Goal: Information Seeking & Learning: Learn about a topic

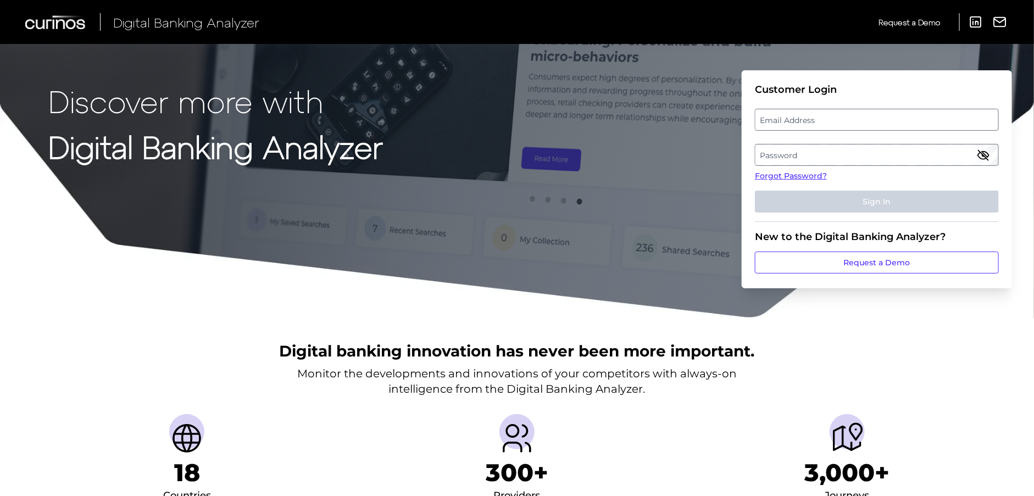
click at [819, 114] on label "Email Address" at bounding box center [877, 120] width 242 height 20
click at [819, 114] on input "email" at bounding box center [877, 120] width 244 height 22
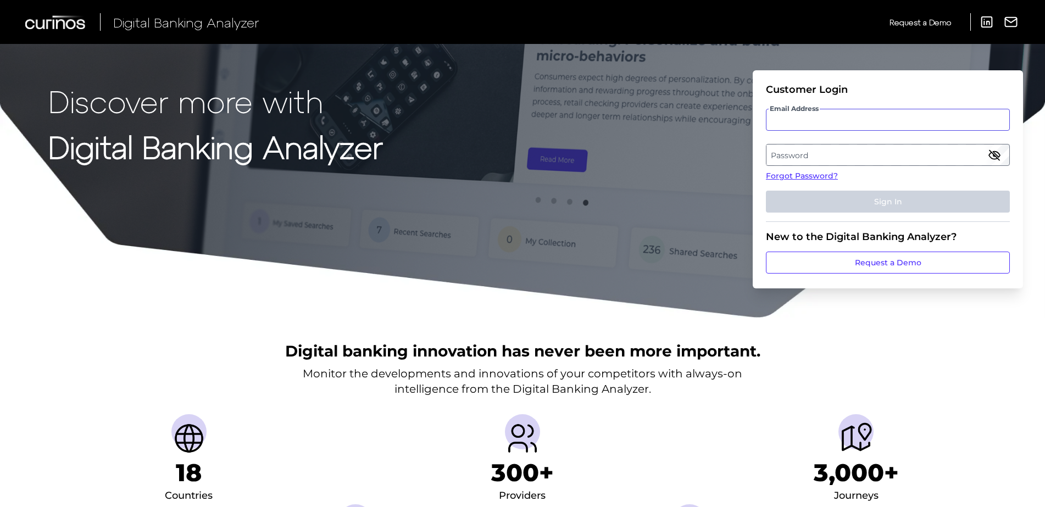
click at [793, 124] on input "Email Address" at bounding box center [888, 120] width 244 height 22
type input "[PERSON_NAME][EMAIL_ADDRESS][DOMAIN_NAME]"
click at [799, 157] on label "Password" at bounding box center [888, 155] width 242 height 20
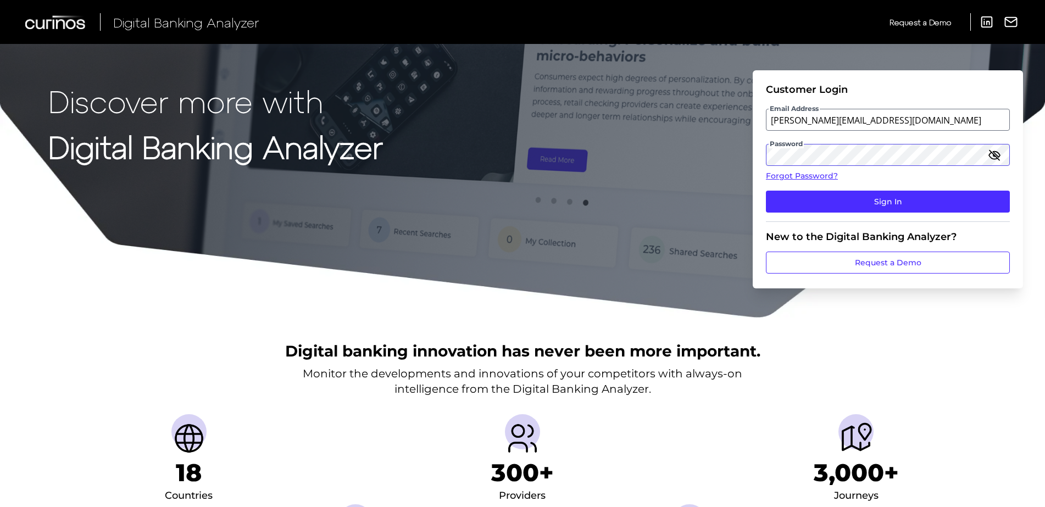
click at [766, 191] on button "Sign In" at bounding box center [888, 202] width 244 height 22
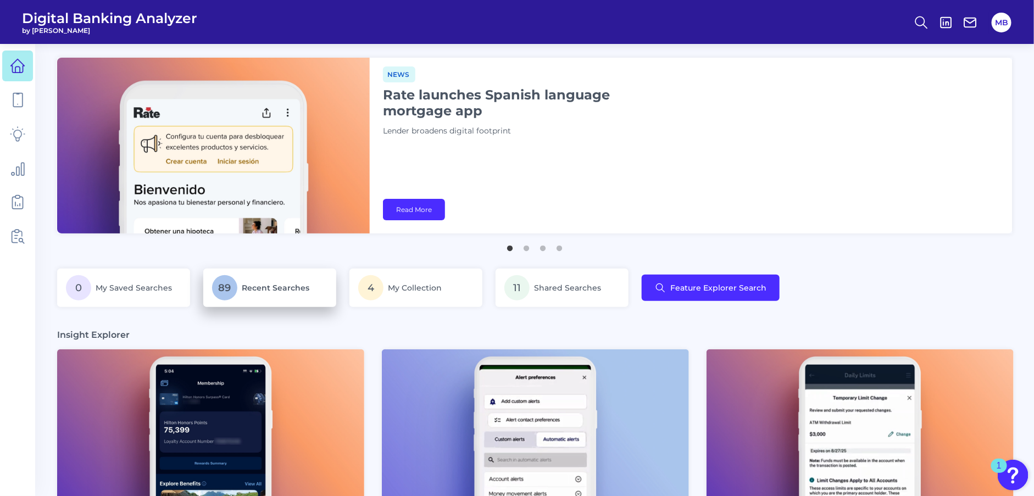
click at [263, 295] on p "89 Recent Searches" at bounding box center [269, 287] width 115 height 25
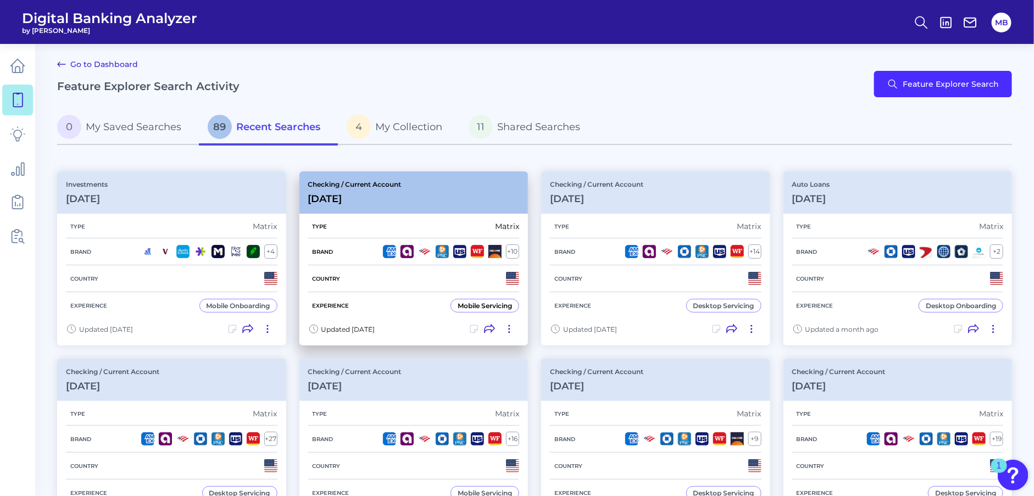
click at [409, 224] on div "Type Matrix" at bounding box center [414, 227] width 212 height 24
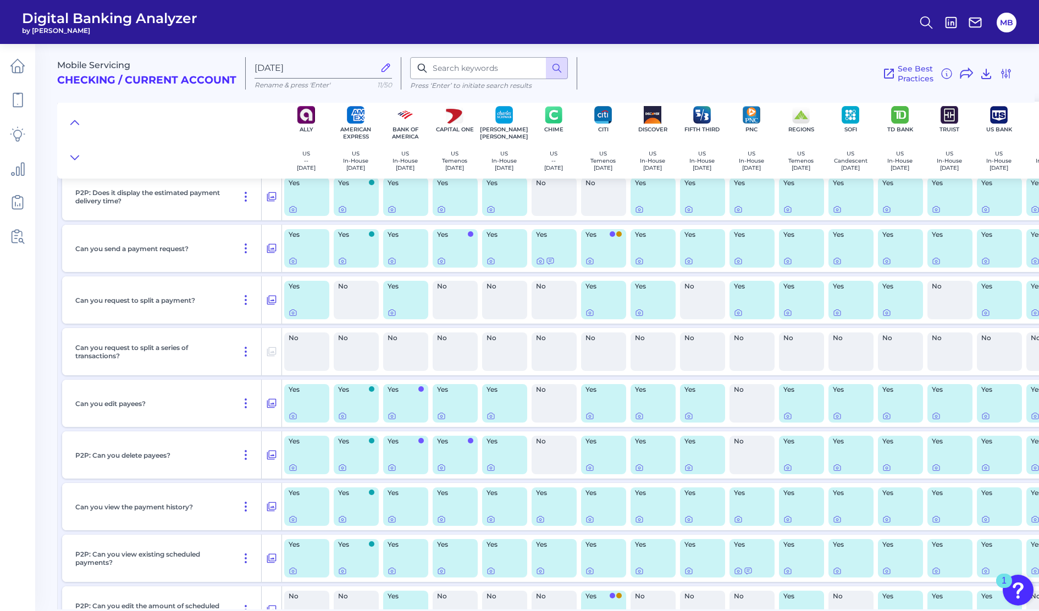
scroll to position [2267, 0]
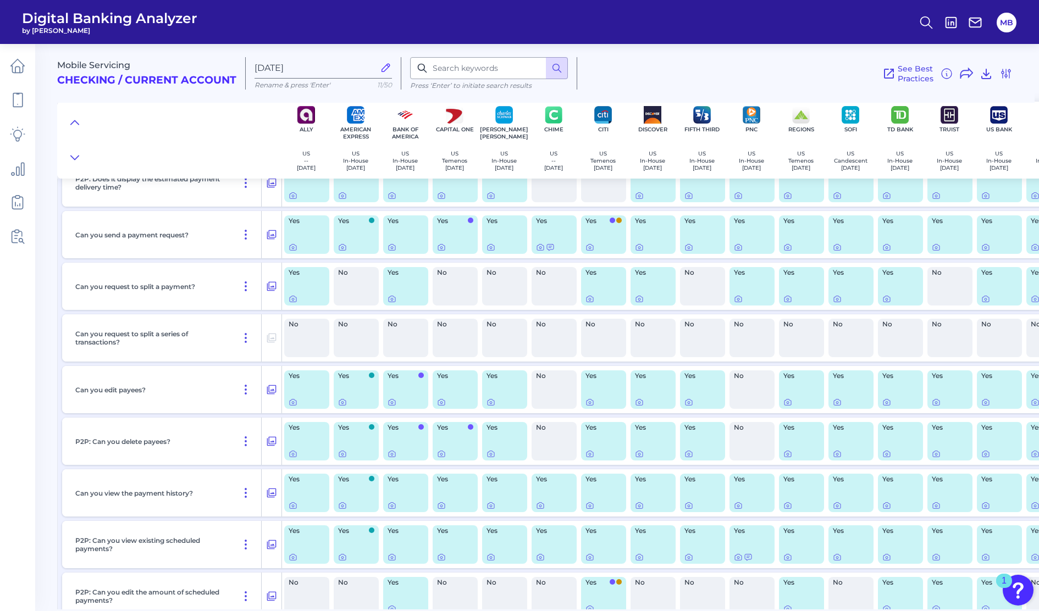
click at [817, 74] on div "See Best Practices Filters Clear all filters Experience Reset Mobile Servicing …" at bounding box center [794, 73] width 435 height 32
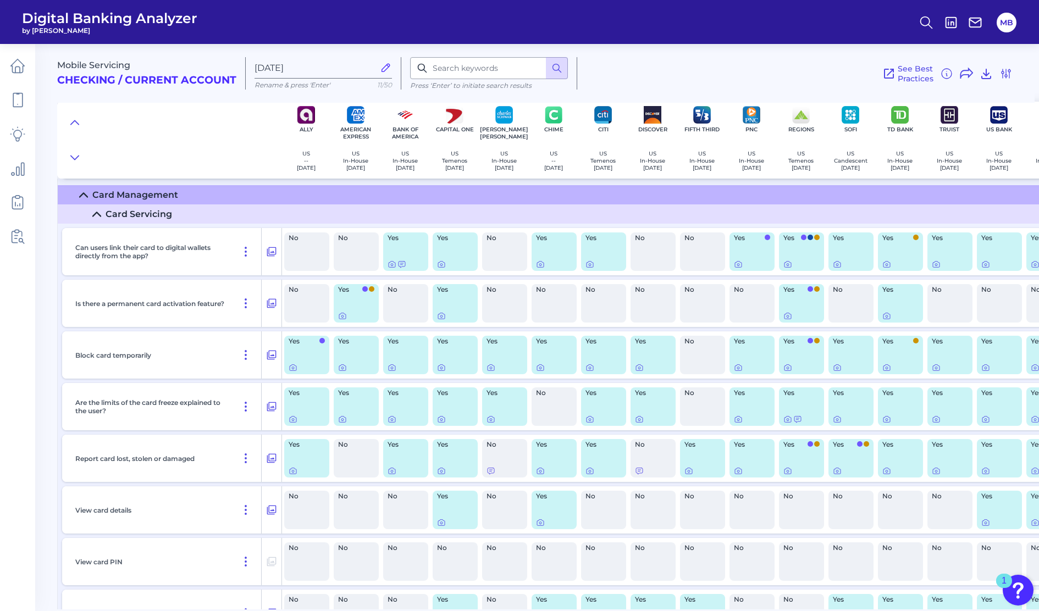
scroll to position [3847, 0]
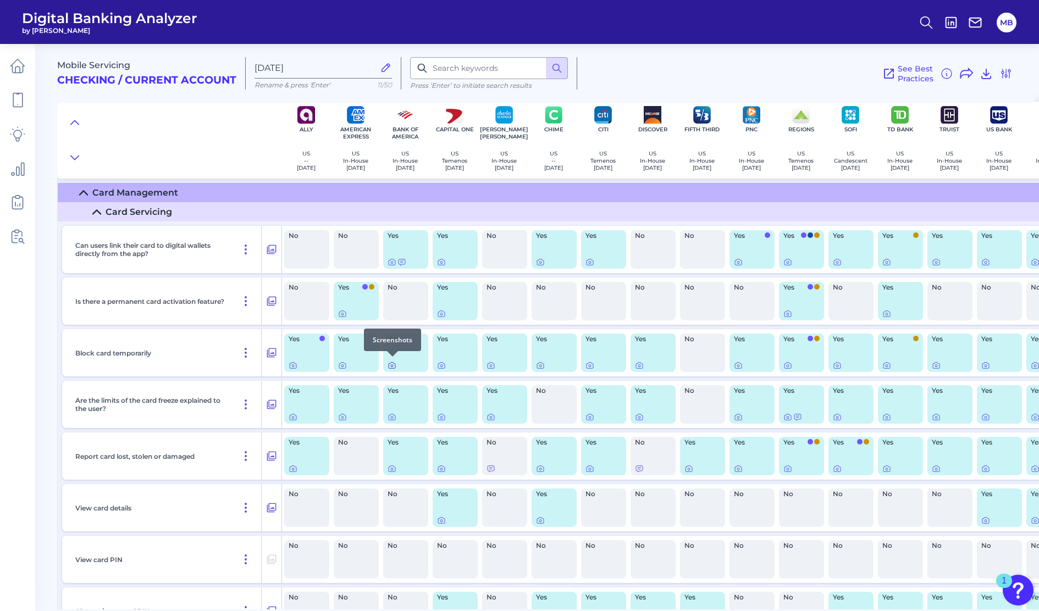
click at [389, 363] on icon at bounding box center [391, 365] width 9 height 9
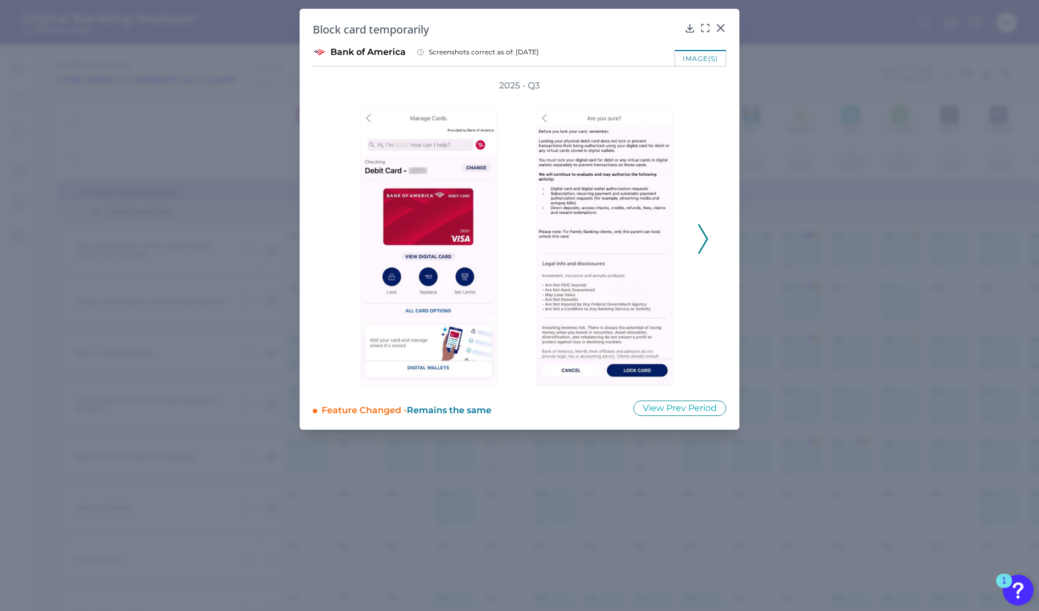
click at [705, 232] on icon at bounding box center [703, 239] width 10 height 30
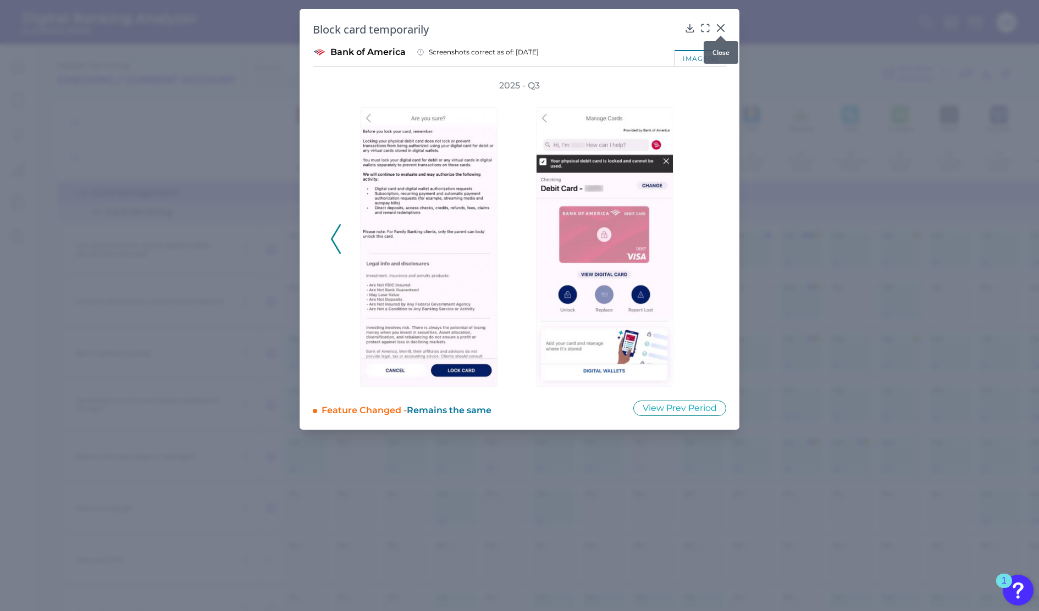
click at [721, 27] on icon at bounding box center [720, 28] width 7 height 7
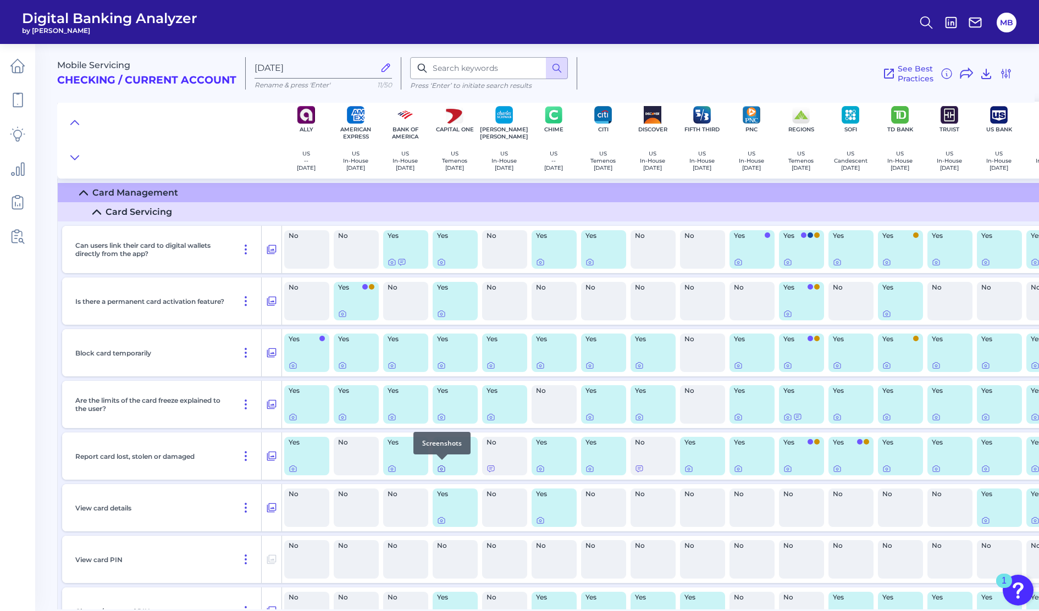
click at [440, 466] on icon at bounding box center [441, 468] width 9 height 9
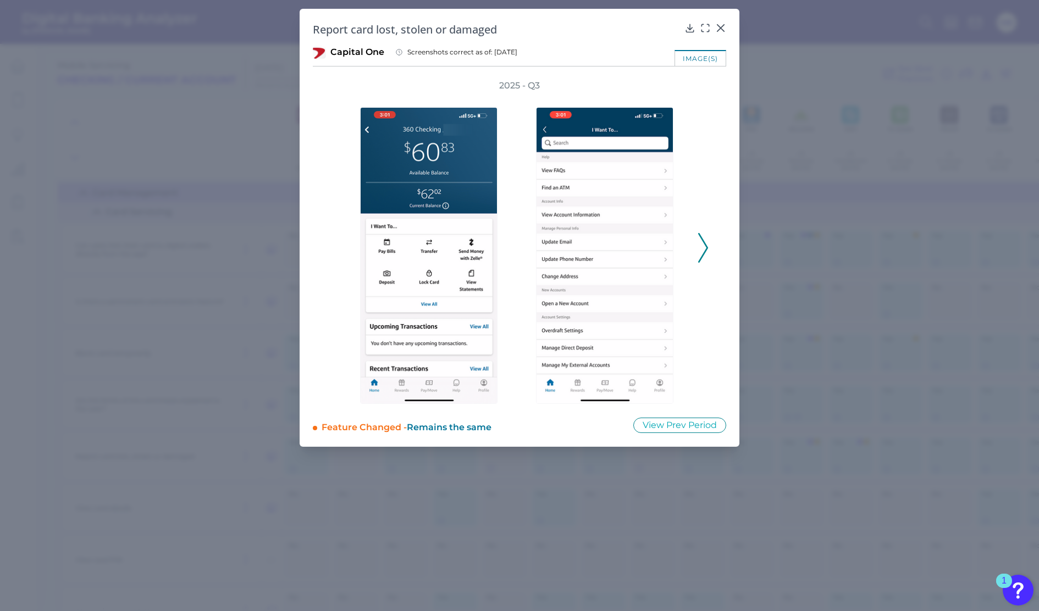
click at [705, 245] on icon at bounding box center [703, 248] width 10 height 30
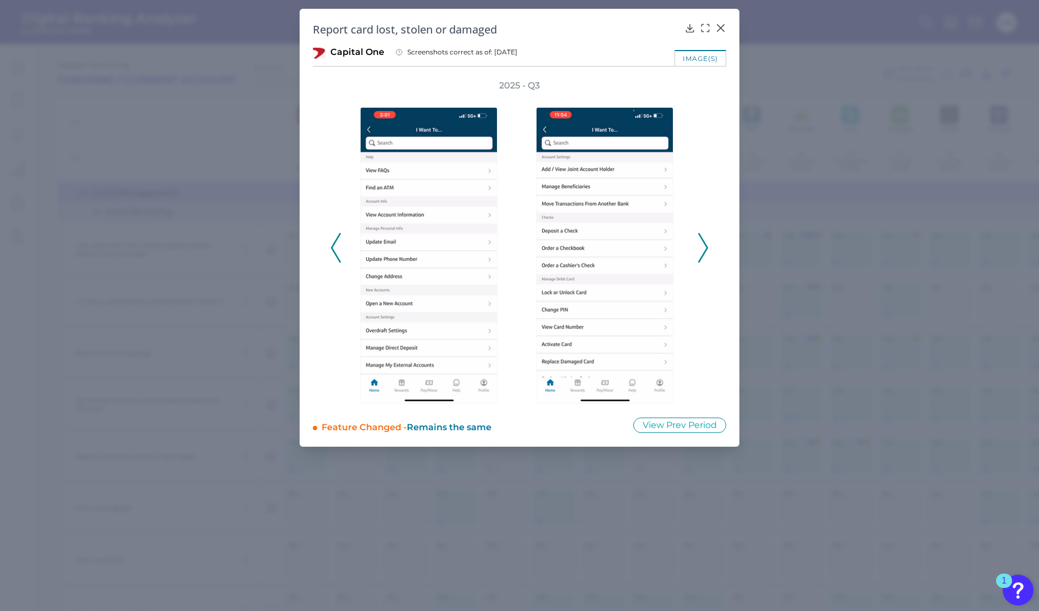
click at [706, 242] on icon at bounding box center [703, 248] width 10 height 30
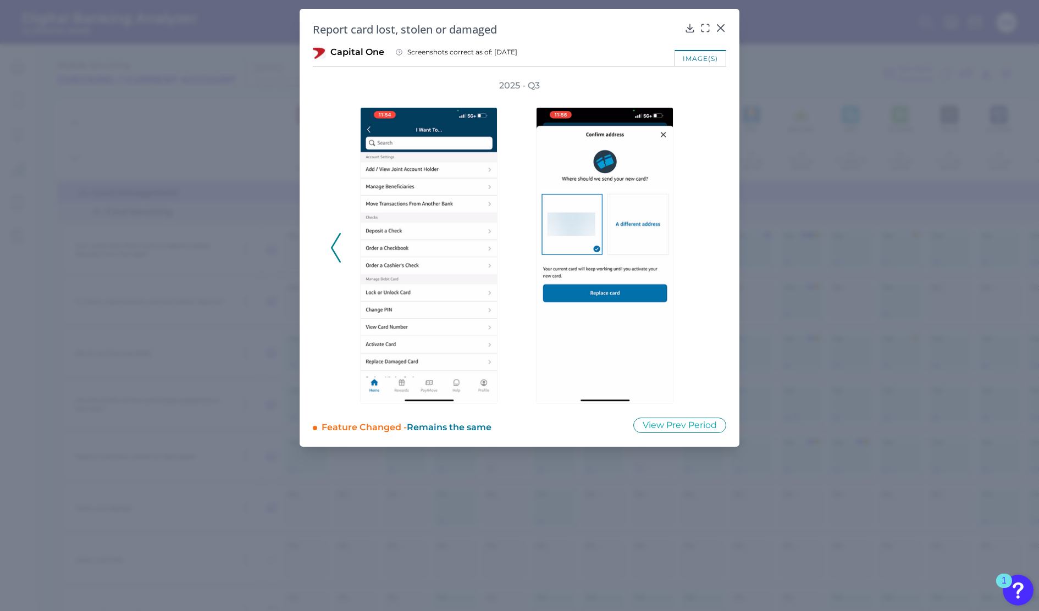
click at [705, 243] on div "2025 - Q3" at bounding box center [519, 242] width 378 height 324
click at [720, 27] on icon at bounding box center [720, 28] width 7 height 7
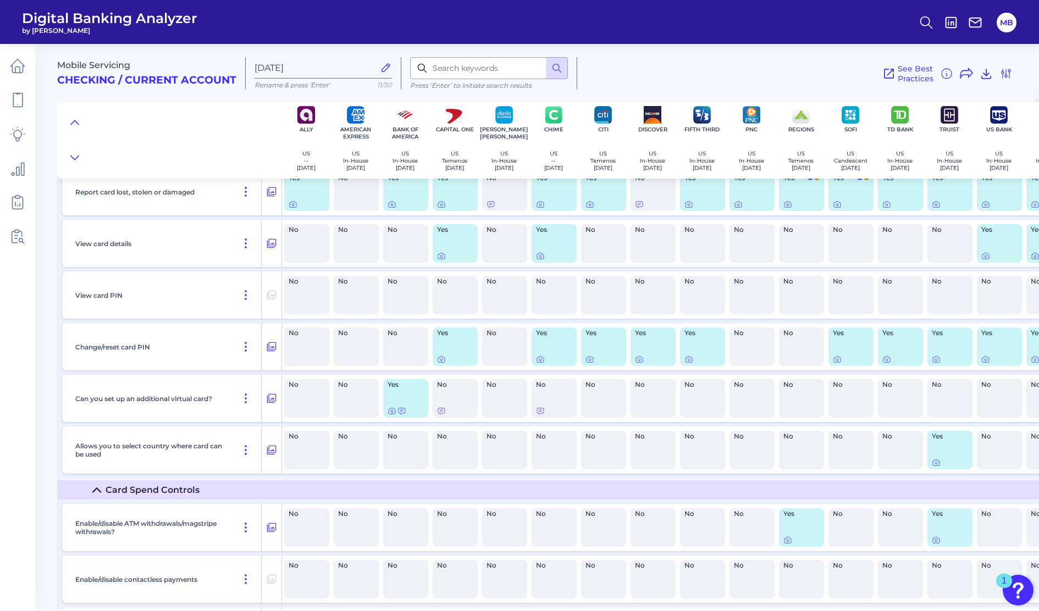
scroll to position [4122, 0]
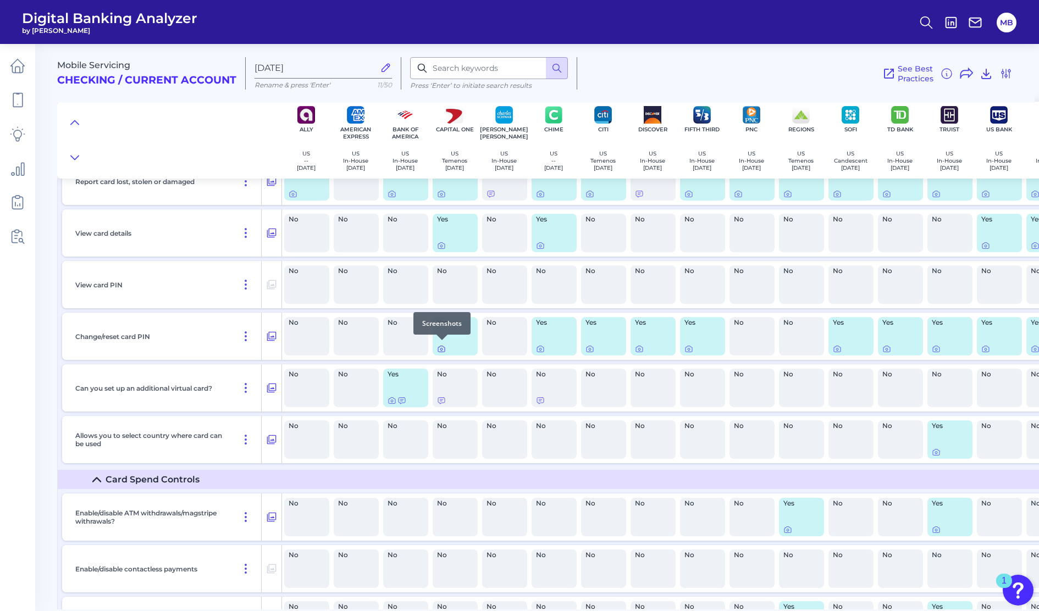
click at [444, 347] on icon at bounding box center [441, 349] width 9 height 9
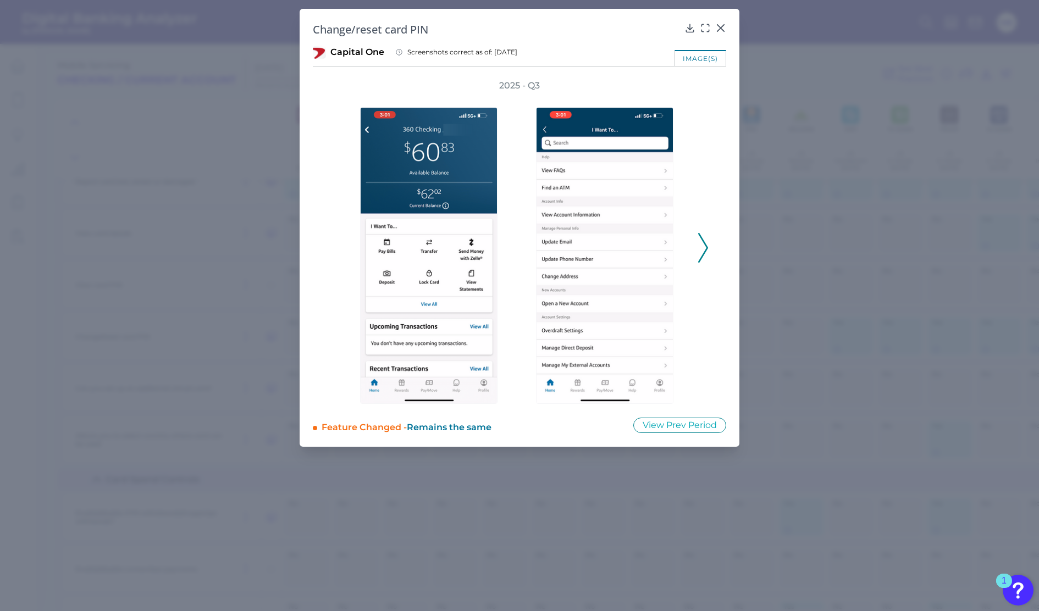
click at [696, 246] on div "2025 - Q3" at bounding box center [519, 242] width 378 height 324
click at [703, 248] on icon at bounding box center [703, 248] width 10 height 30
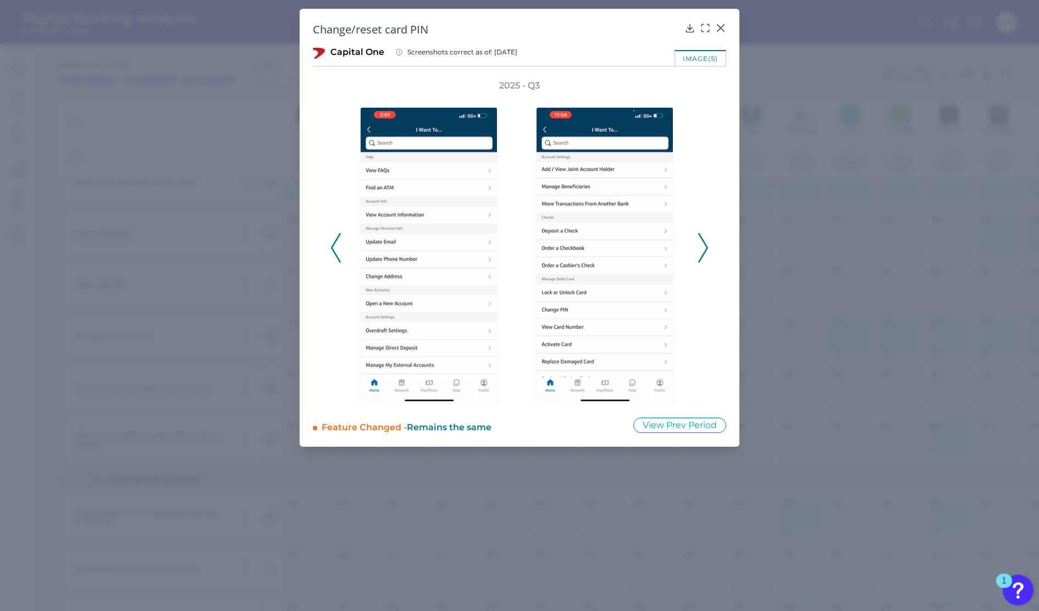
click at [703, 248] on icon at bounding box center [703, 248] width 10 height 30
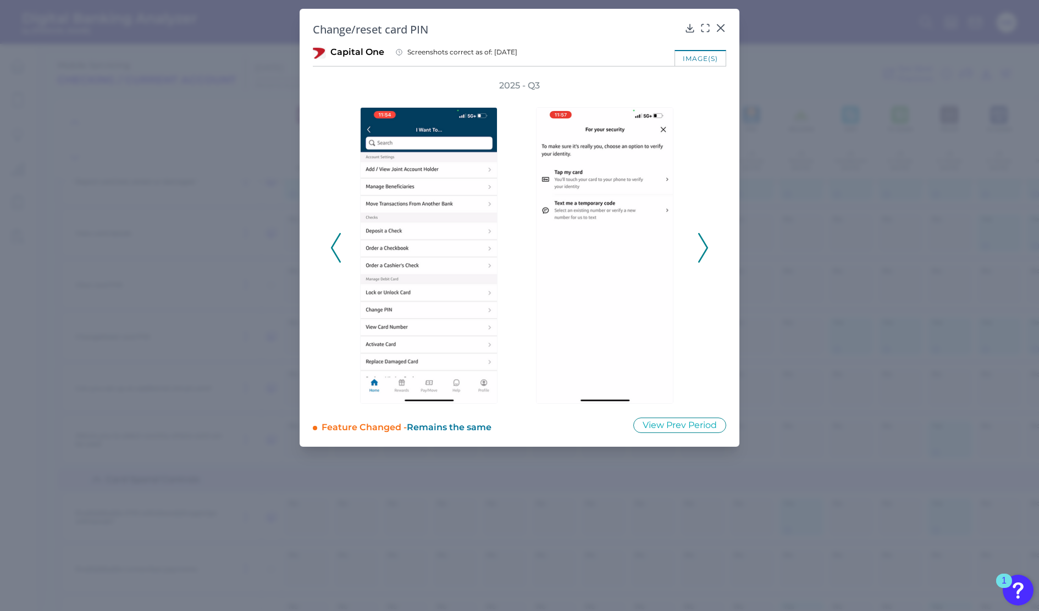
click at [704, 248] on icon at bounding box center [703, 248] width 10 height 30
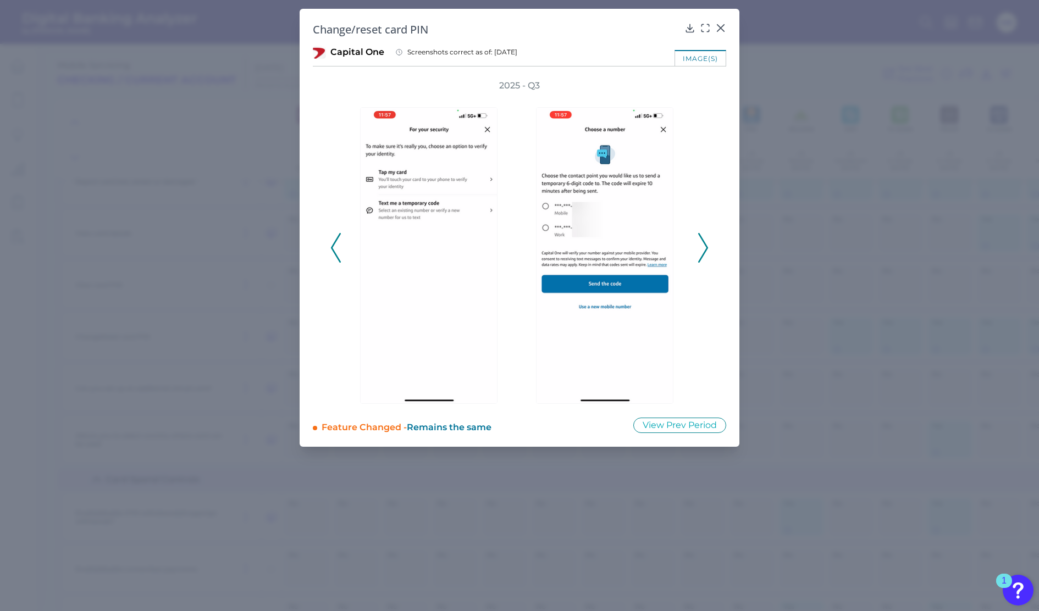
click at [704, 248] on icon at bounding box center [703, 248] width 10 height 30
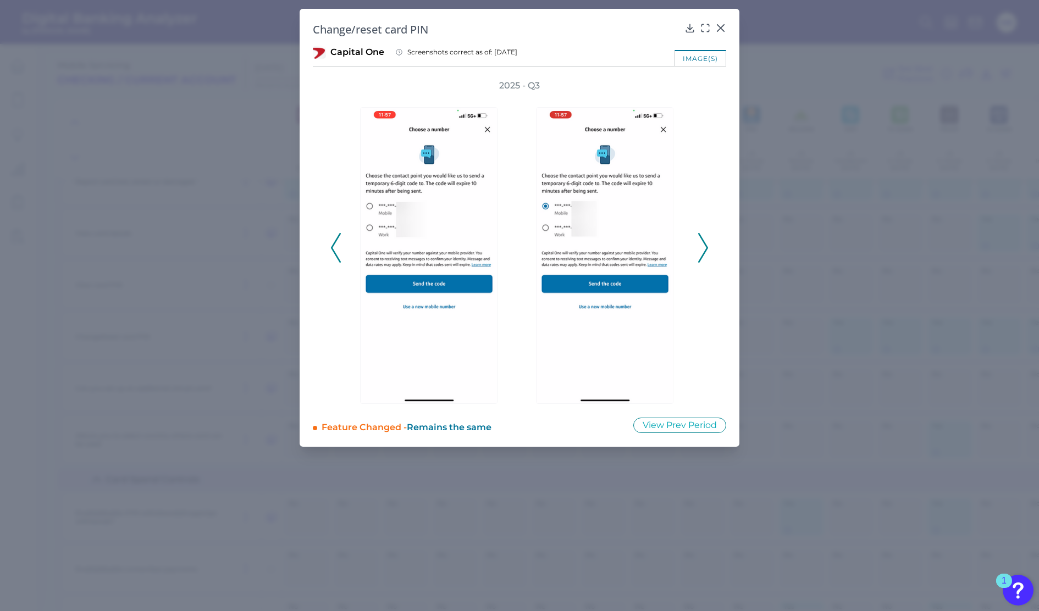
click at [704, 248] on icon at bounding box center [703, 248] width 10 height 30
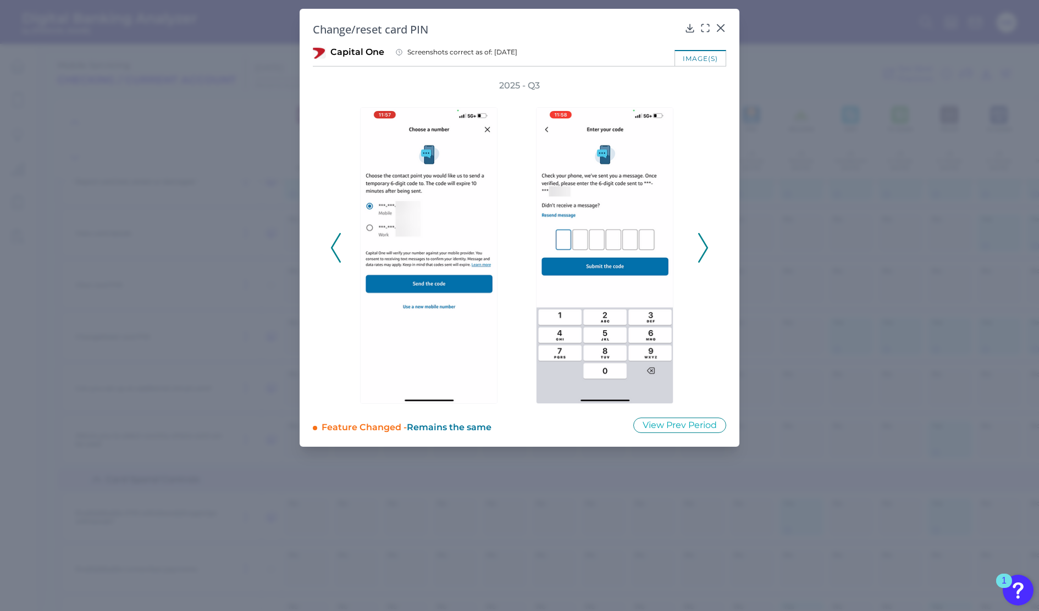
click at [704, 248] on icon at bounding box center [703, 248] width 10 height 30
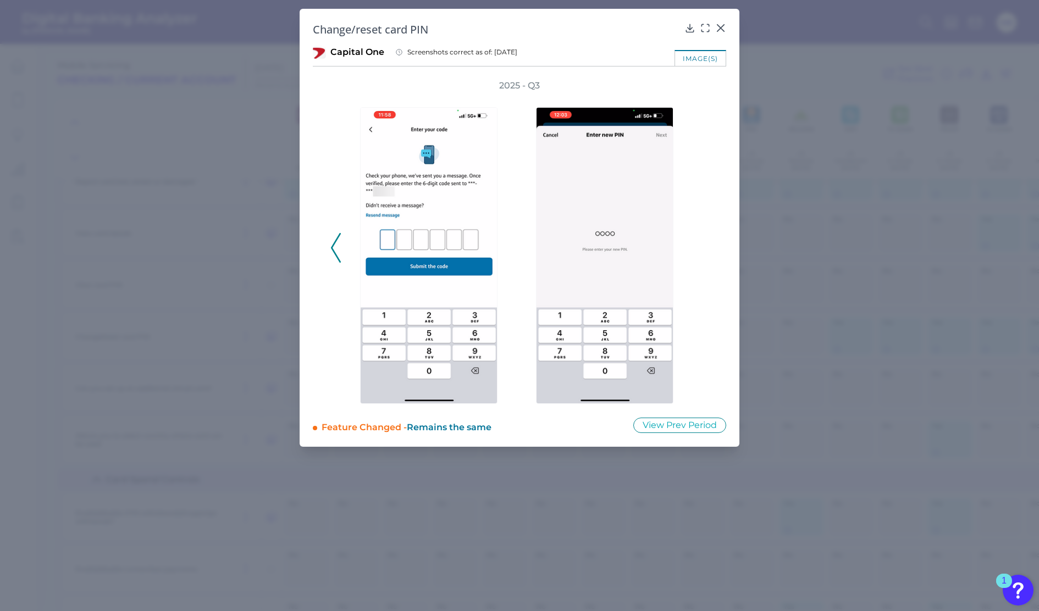
click at [704, 248] on div "2025 - Q3" at bounding box center [519, 242] width 378 height 324
click at [723, 25] on icon at bounding box center [720, 28] width 7 height 7
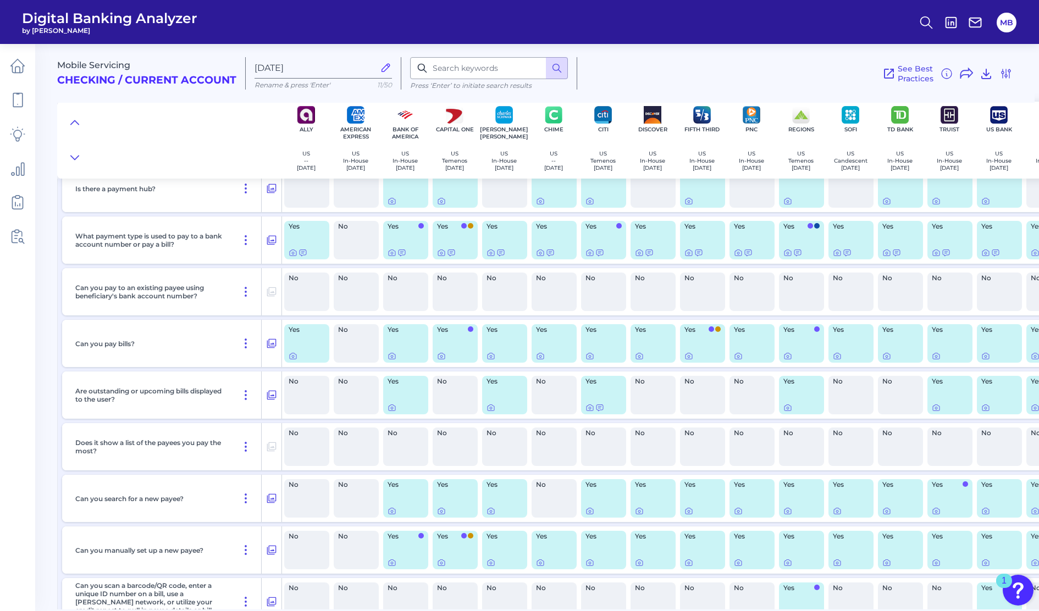
scroll to position [0, 0]
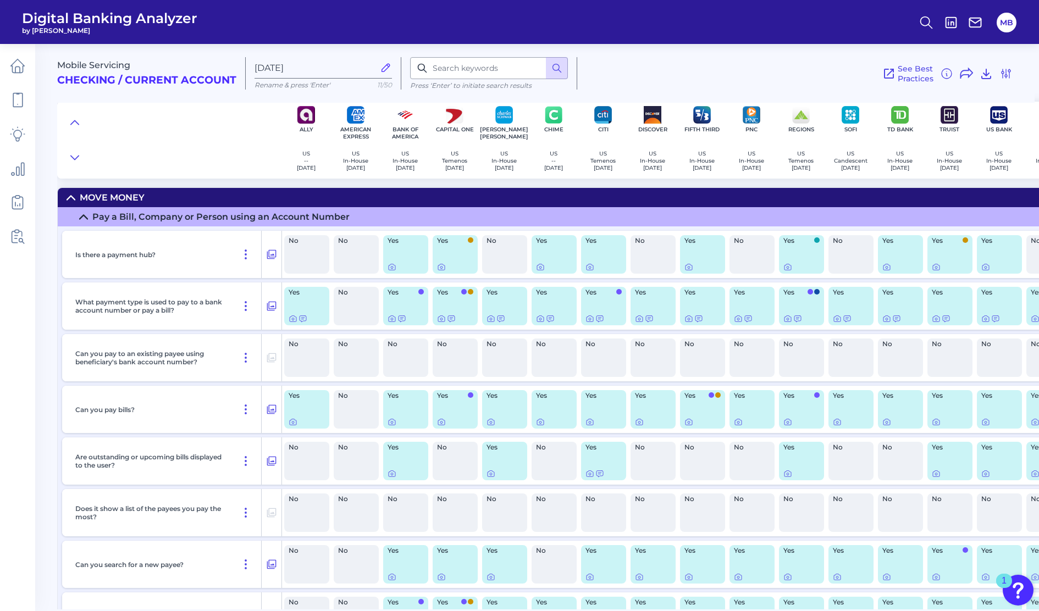
click at [221, 132] on div at bounding box center [169, 140] width 224 height 77
click at [712, 58] on div "See Best Practices Filters Clear all filters Experience Reset Mobile Servicing …" at bounding box center [794, 73] width 435 height 32
click at [15, 99] on icon at bounding box center [17, 99] width 15 height 15
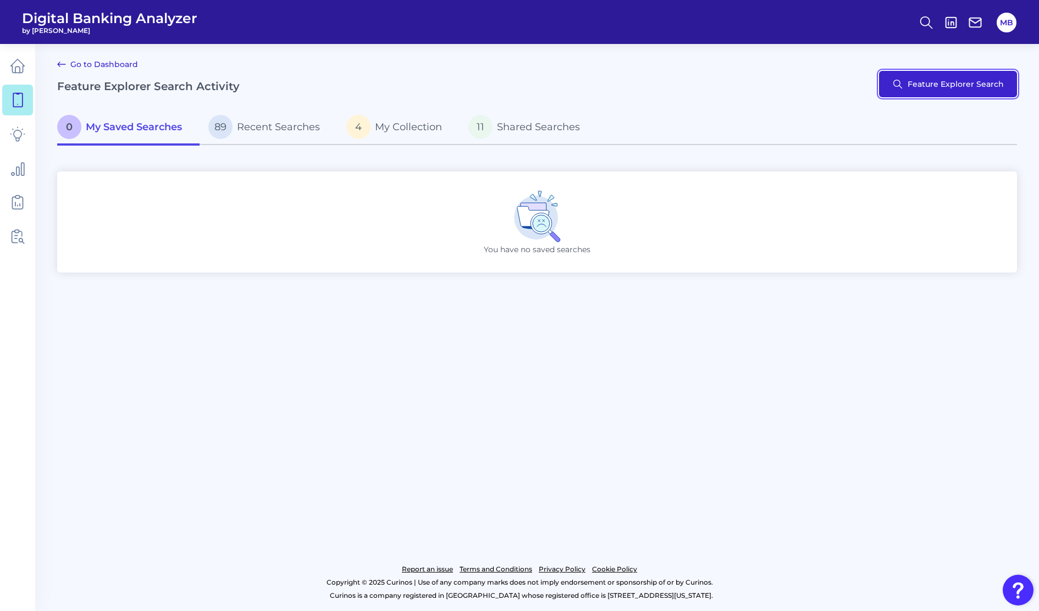
click at [934, 73] on button "Feature Explorer Search" at bounding box center [948, 84] width 138 height 26
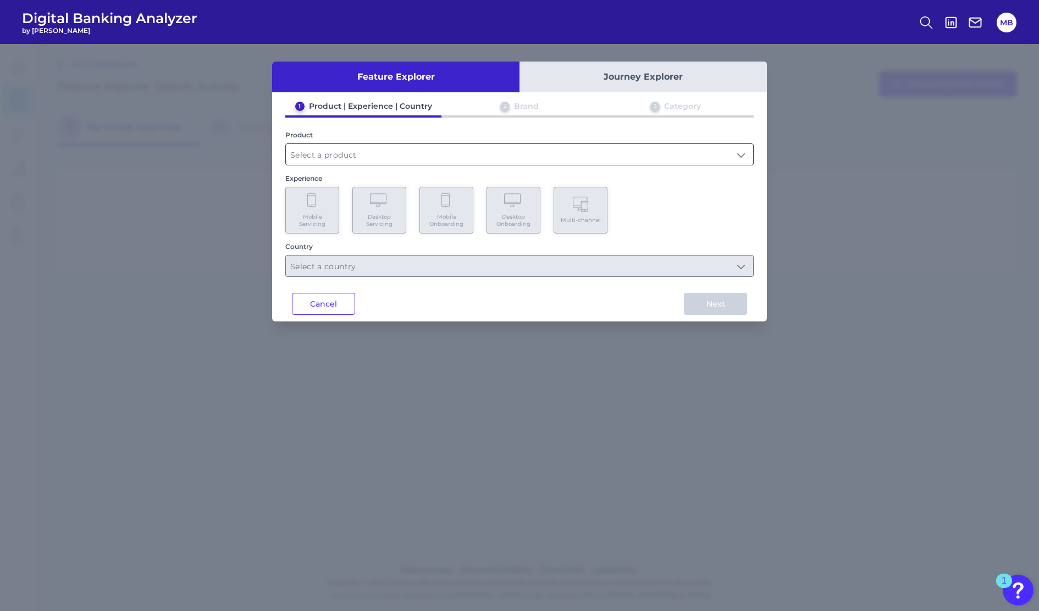
click at [336, 151] on input "text" at bounding box center [519, 154] width 467 height 21
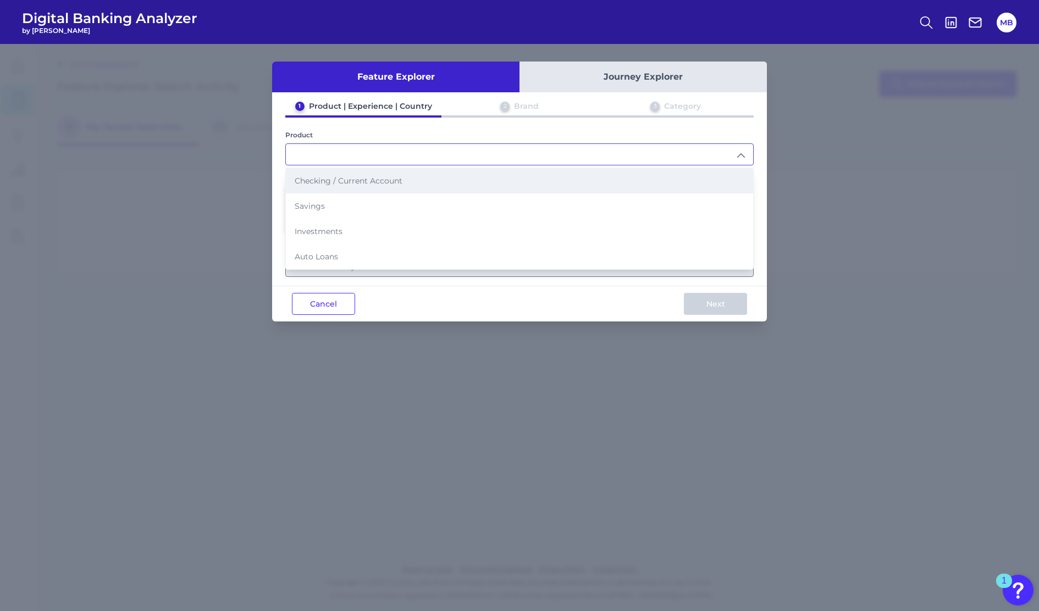
click at [317, 182] on span "Checking / Current Account" at bounding box center [349, 181] width 108 height 10
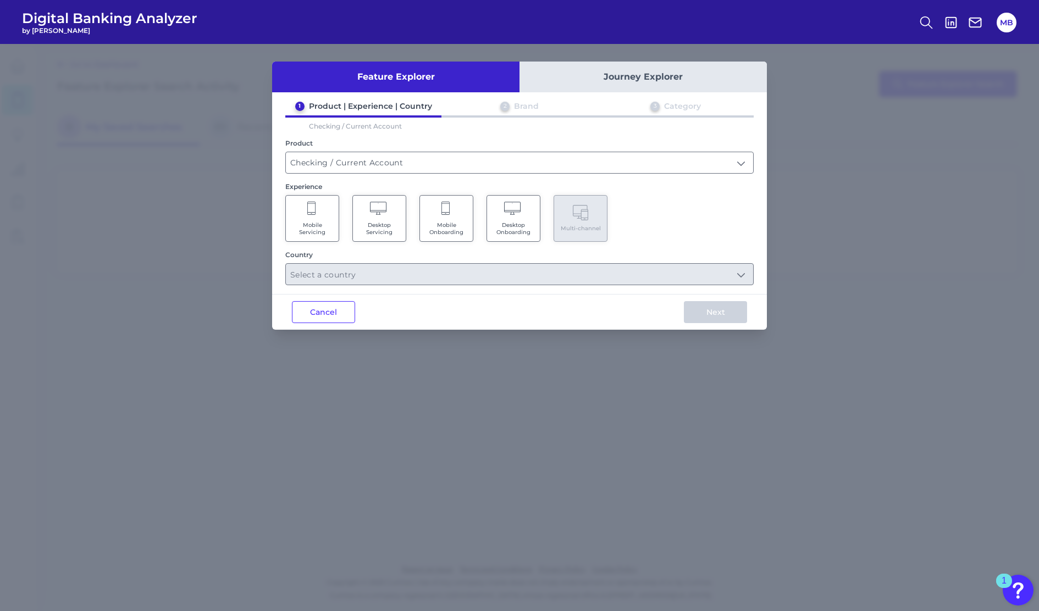
click at [314, 221] on span "Mobile Servicing" at bounding box center [312, 228] width 42 height 14
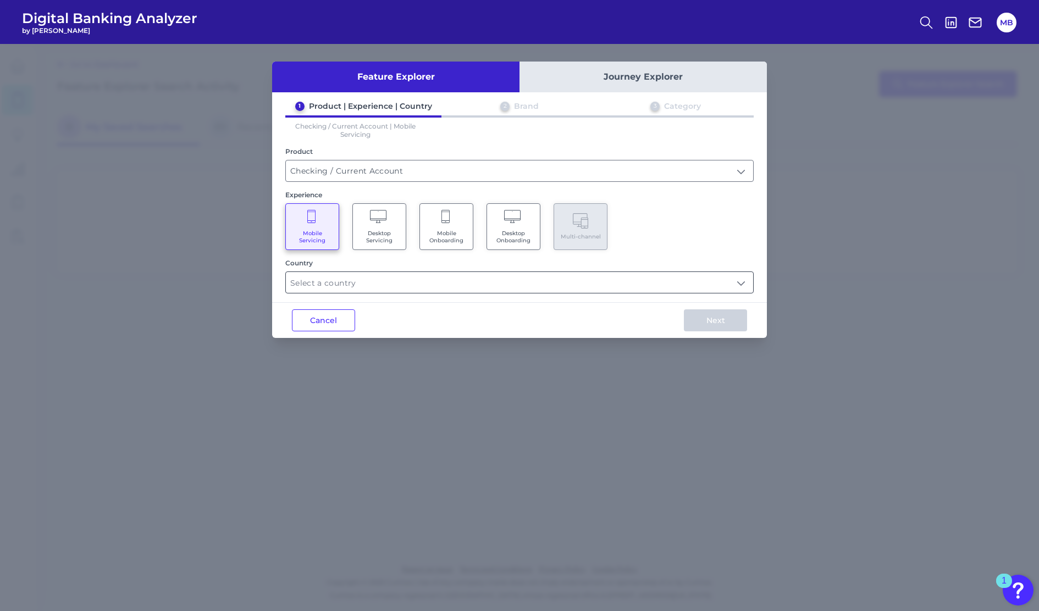
click at [327, 279] on input "text" at bounding box center [519, 282] width 467 height 21
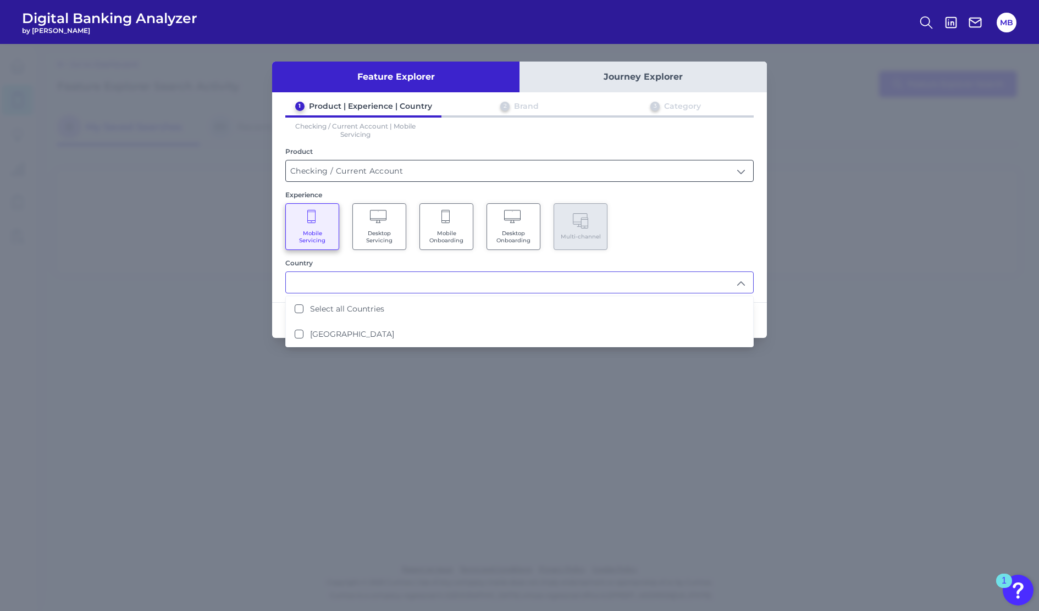
click at [344, 174] on input "Checking / Current Account" at bounding box center [519, 170] width 467 height 21
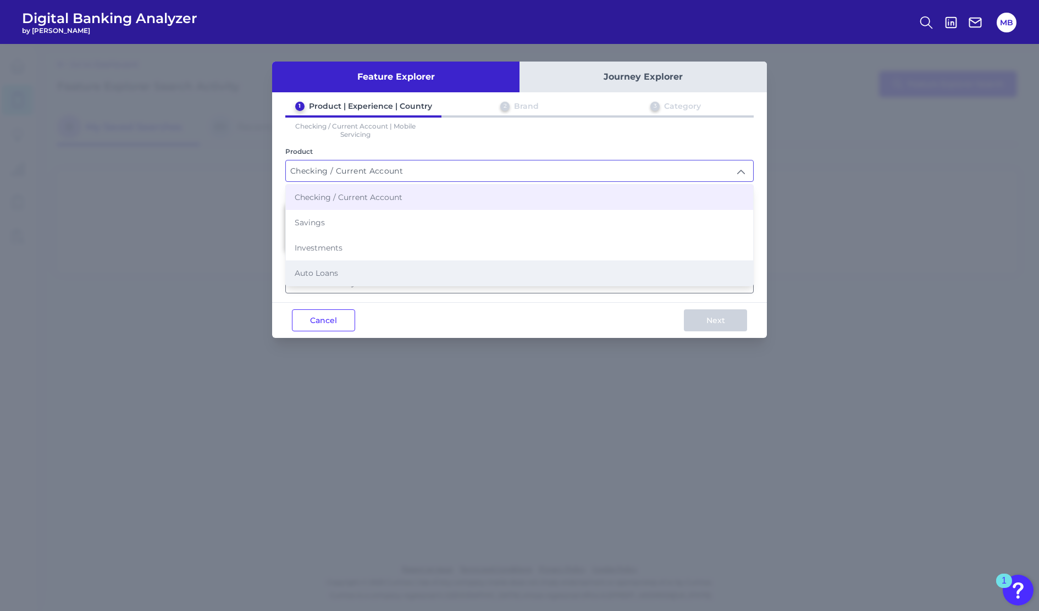
click at [336, 268] on span "Auto Loans" at bounding box center [316, 273] width 43 height 10
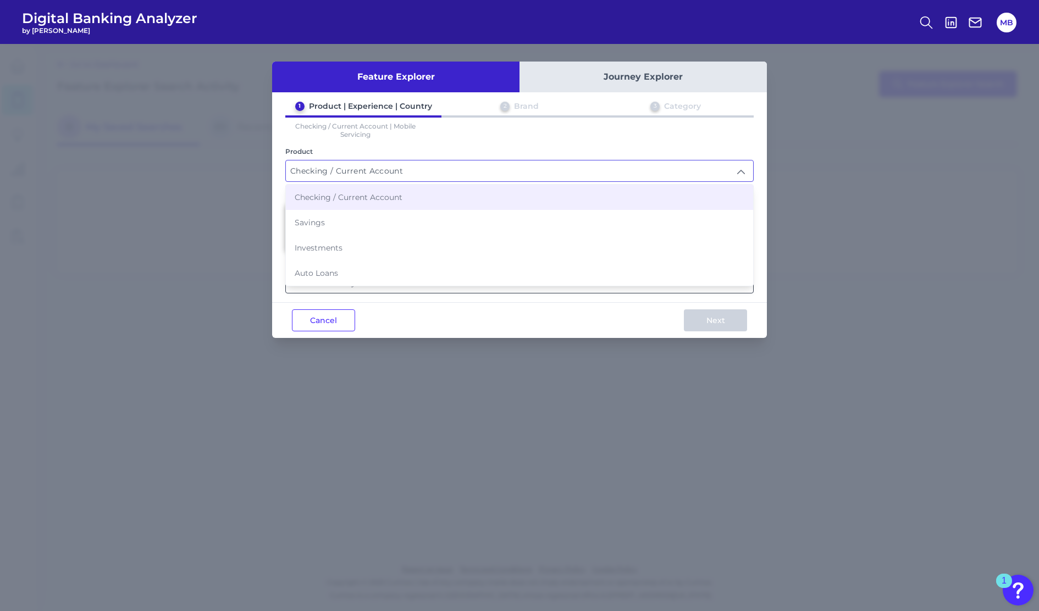
type input "Auto Loans"
type input "Select all Countries"
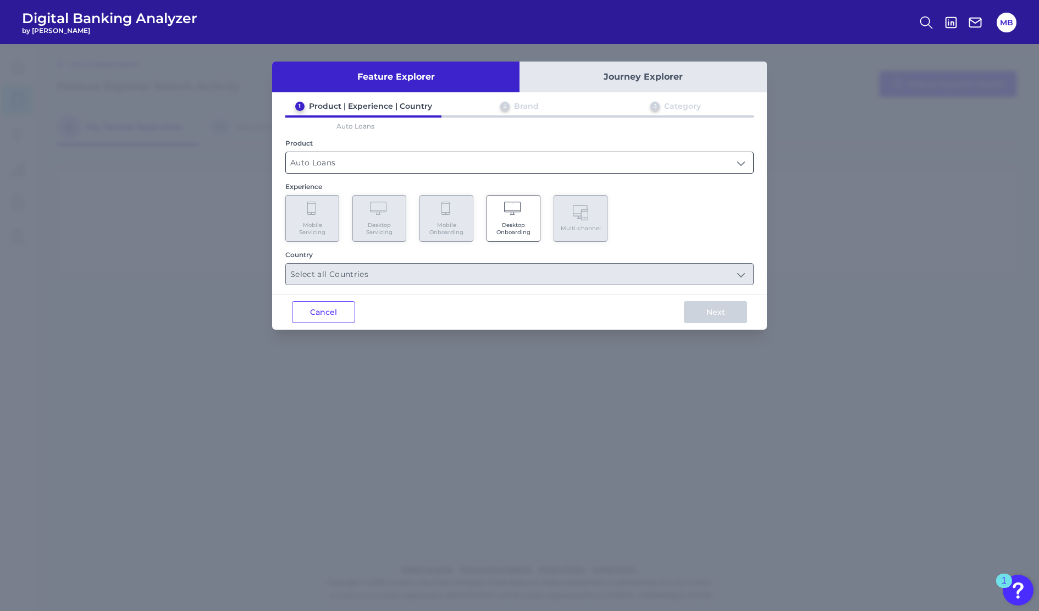
click at [573, 163] on input "Auto Loans" at bounding box center [519, 162] width 467 height 21
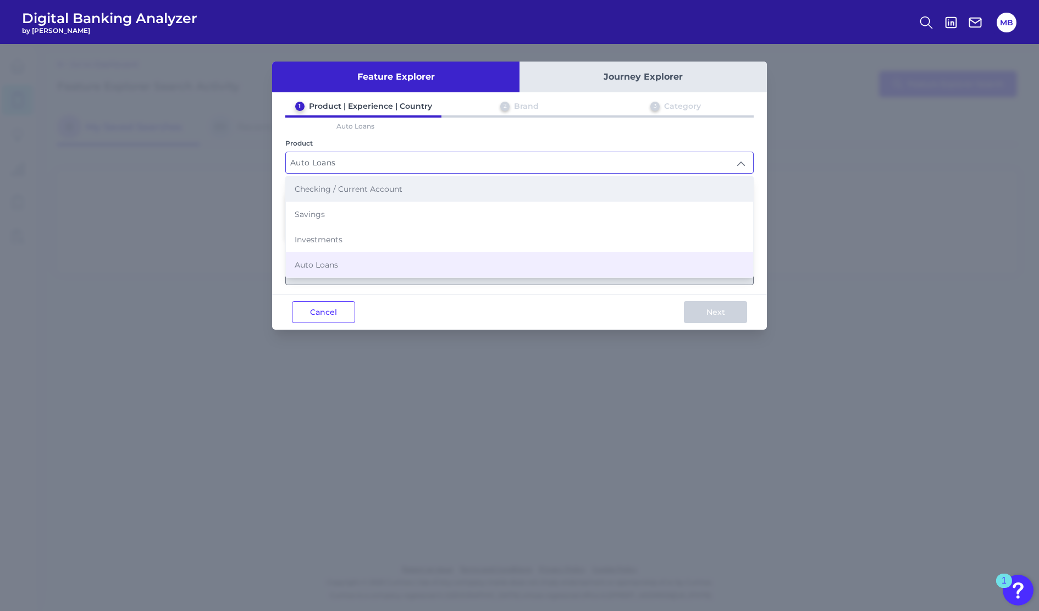
click at [345, 193] on li "Checking / Current Account" at bounding box center [519, 188] width 467 height 25
type input "Checking / Current Account"
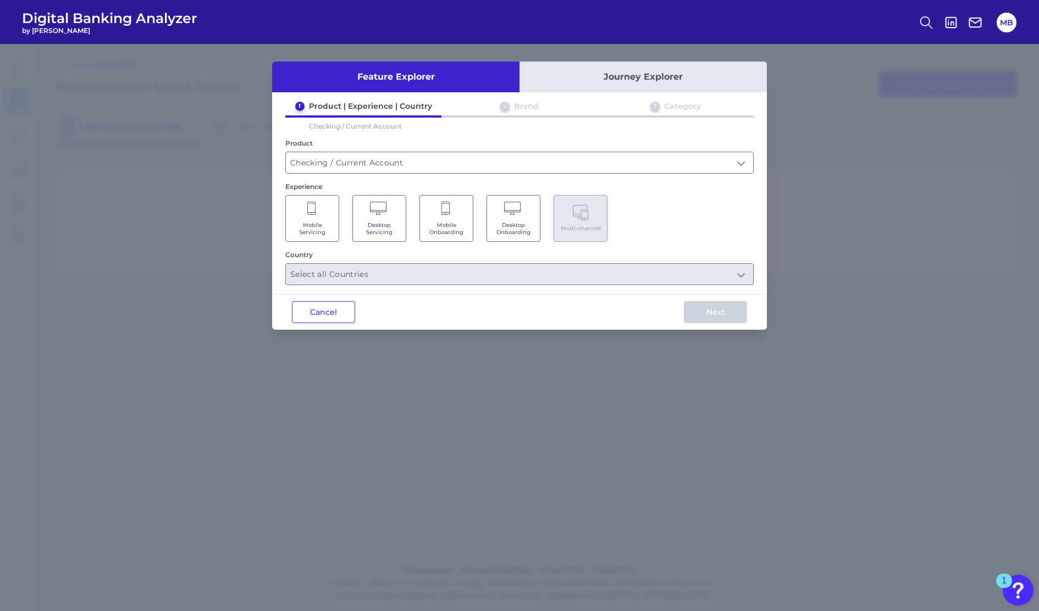
click at [294, 221] on span "Mobile Servicing" at bounding box center [312, 228] width 42 height 14
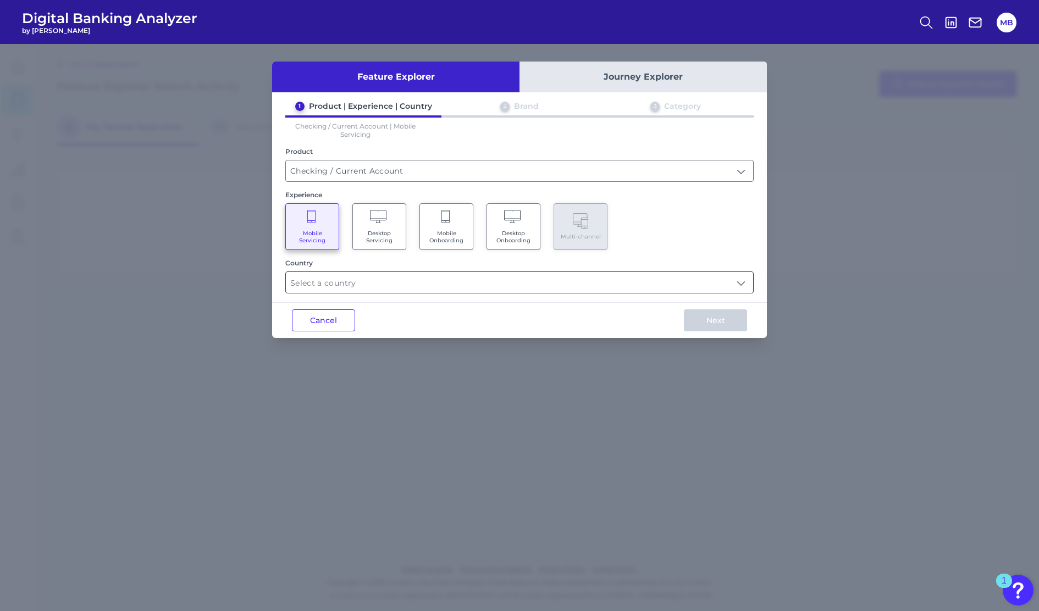
click at [540, 286] on input "text" at bounding box center [519, 282] width 467 height 21
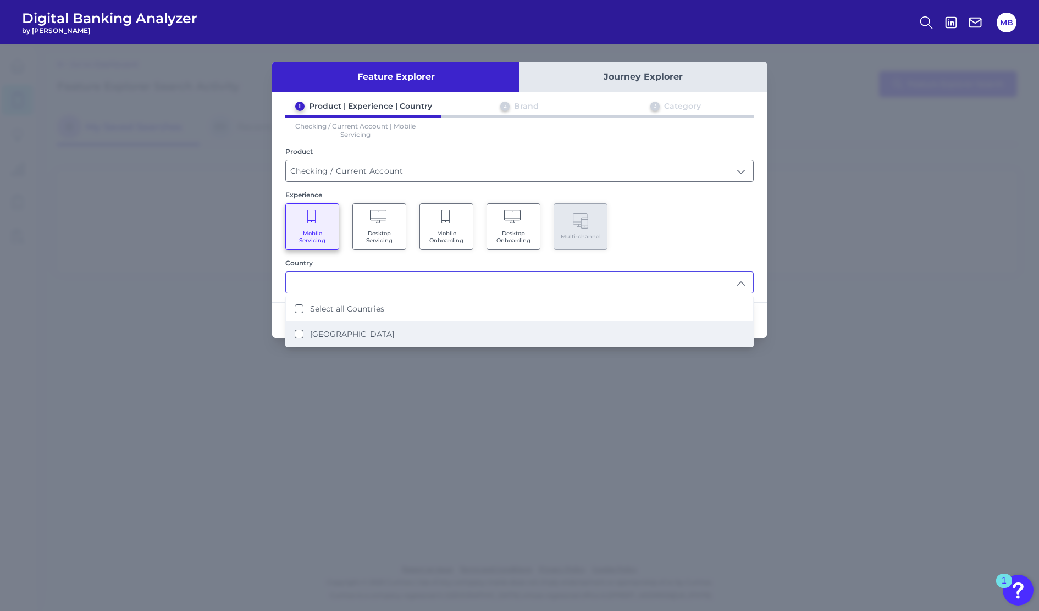
click at [320, 324] on li "[GEOGRAPHIC_DATA]" at bounding box center [519, 334] width 467 height 25
type input "Select all Countries"
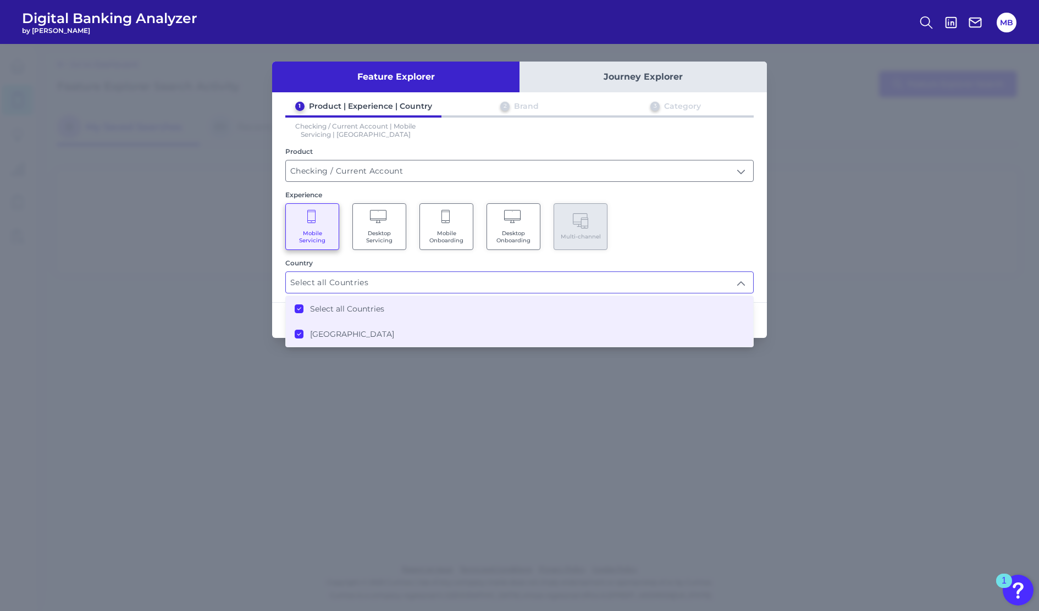
click at [671, 232] on div "Mobile Servicing Desktop Servicing Mobile Onboarding Desktop Onboarding Multi-c…" at bounding box center [519, 226] width 468 height 47
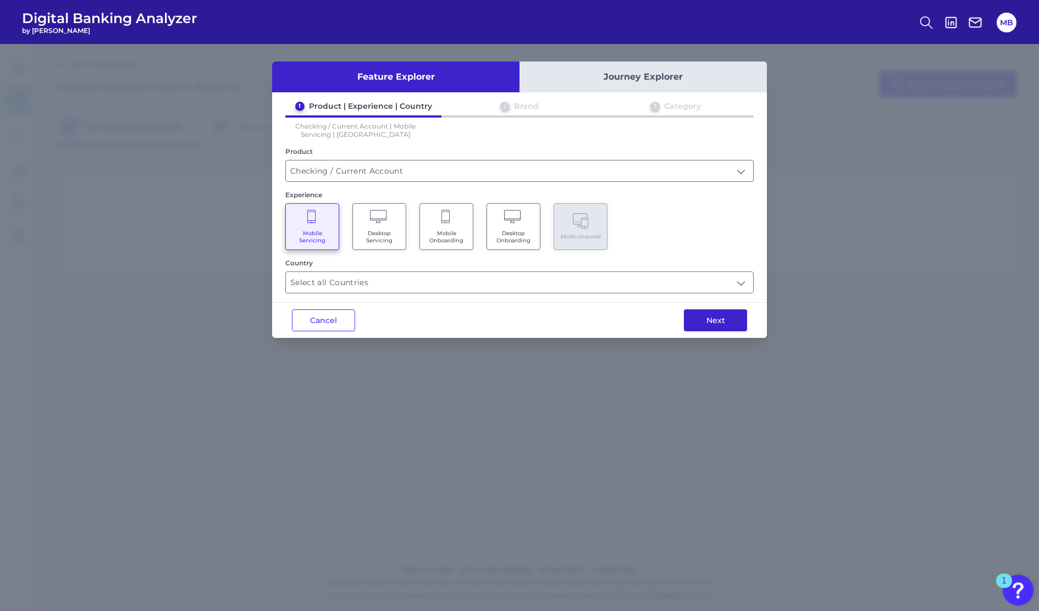
click at [708, 324] on button "Next" at bounding box center [715, 320] width 63 height 22
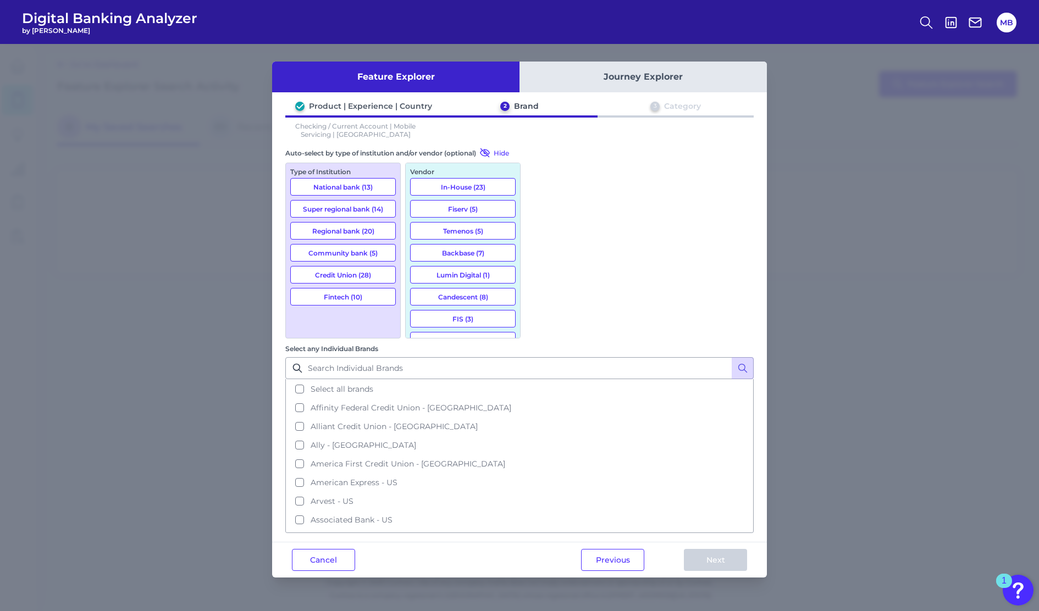
click at [327, 182] on button "National bank (13)" at bounding box center [343, 187] width 106 height 18
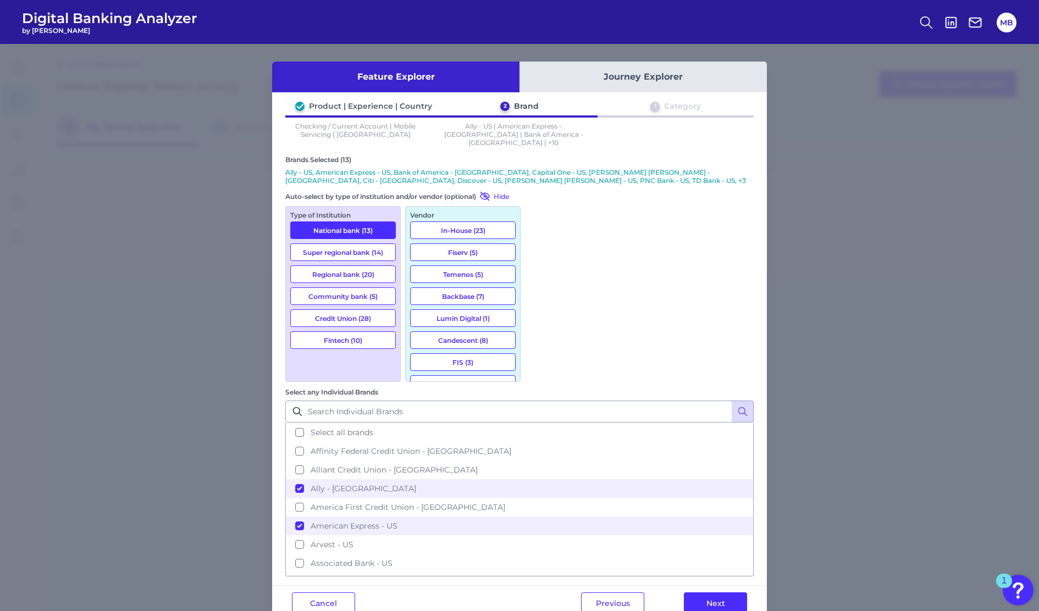
click at [340, 331] on button "Fintech (10)" at bounding box center [343, 340] width 106 height 18
click at [713, 496] on button "Next" at bounding box center [715, 603] width 63 height 22
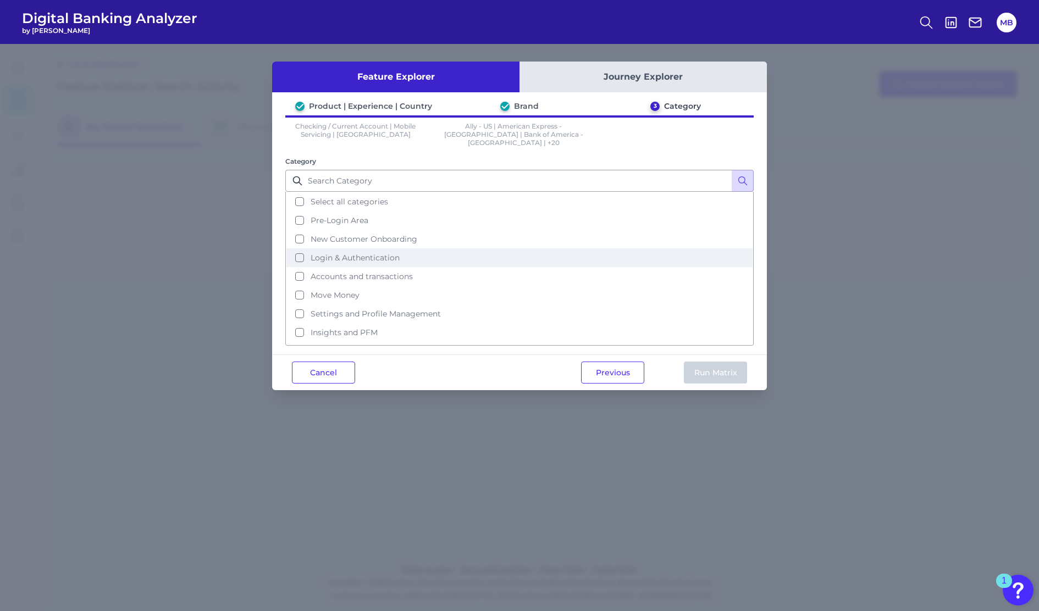
click at [357, 253] on span "Login & Authentication" at bounding box center [355, 258] width 89 height 10
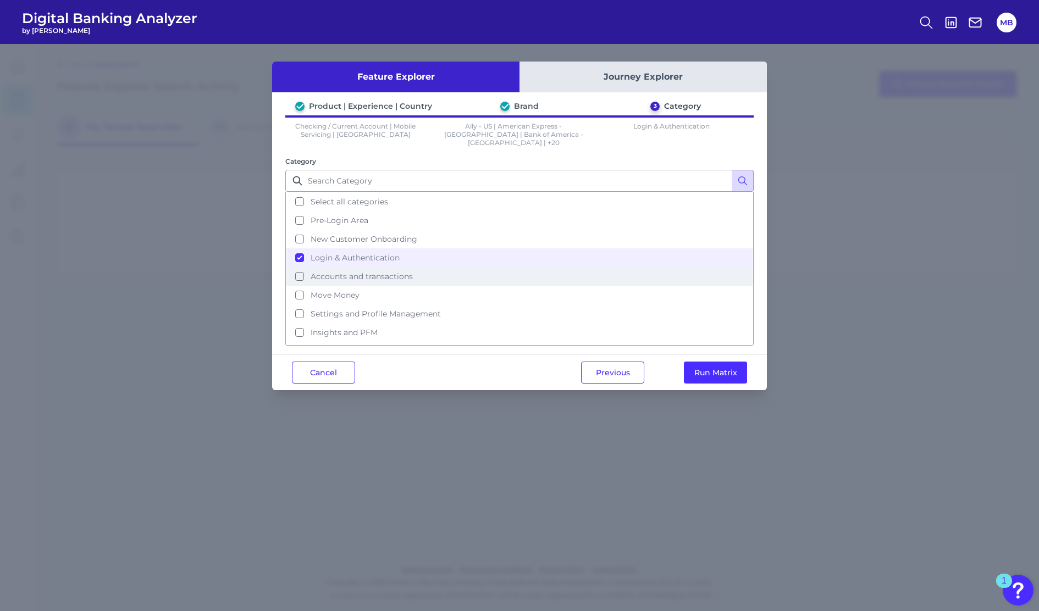
scroll to position [50, 0]
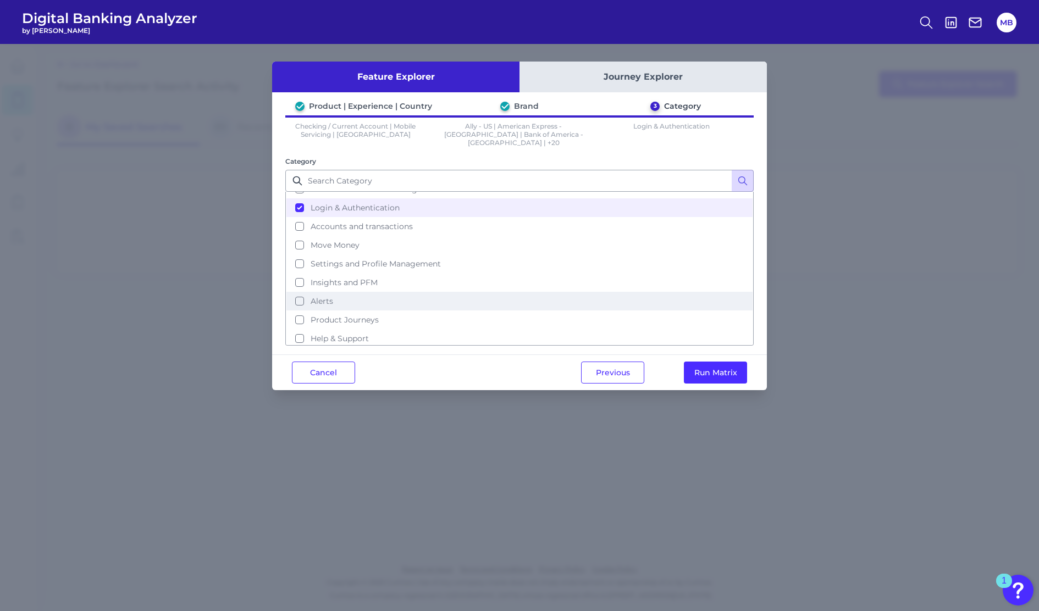
click at [312, 296] on span "Alerts" at bounding box center [322, 301] width 23 height 10
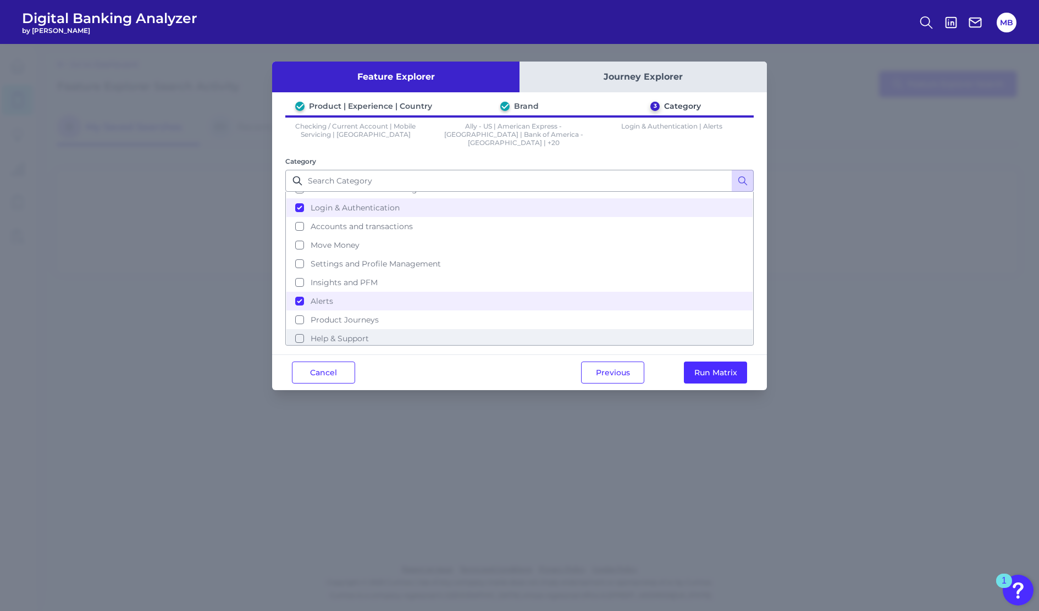
click at [353, 334] on span "Help & Support" at bounding box center [340, 339] width 58 height 10
click at [708, 362] on button "Run Matrix" at bounding box center [715, 373] width 63 height 22
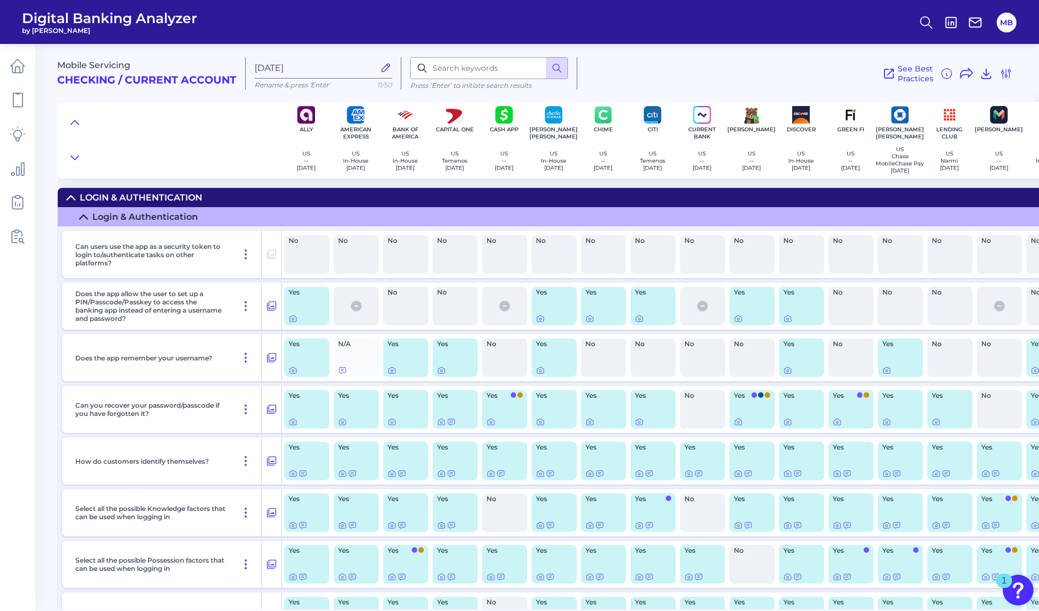
click at [783, 86] on div "See Best Practices Filters Clear all filters Experience Reset Mobile Servicing …" at bounding box center [794, 73] width 435 height 32
click at [13, 73] on icon at bounding box center [18, 66] width 14 height 14
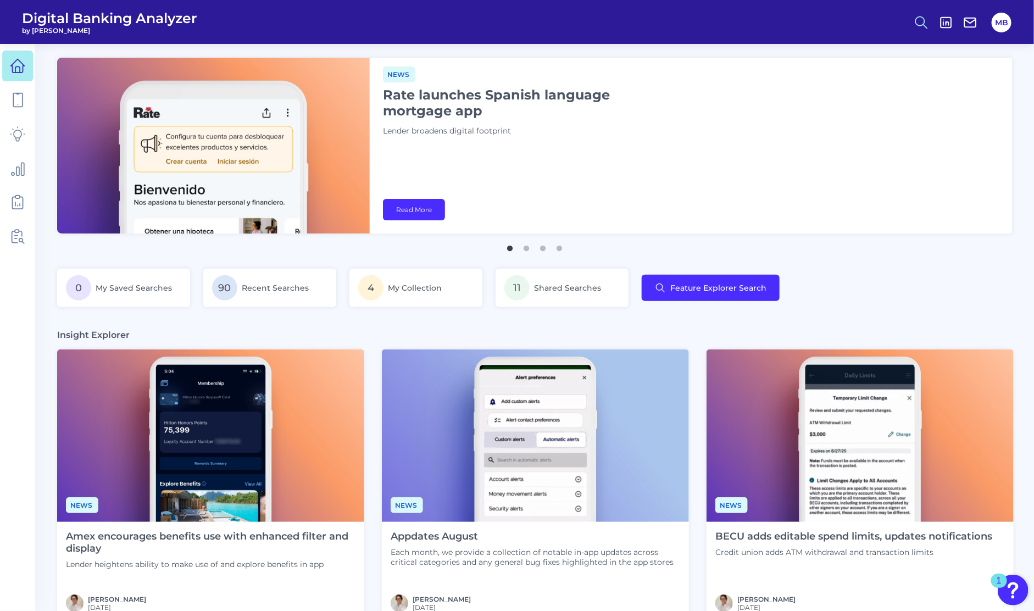
click at [927, 16] on icon at bounding box center [921, 22] width 15 height 15
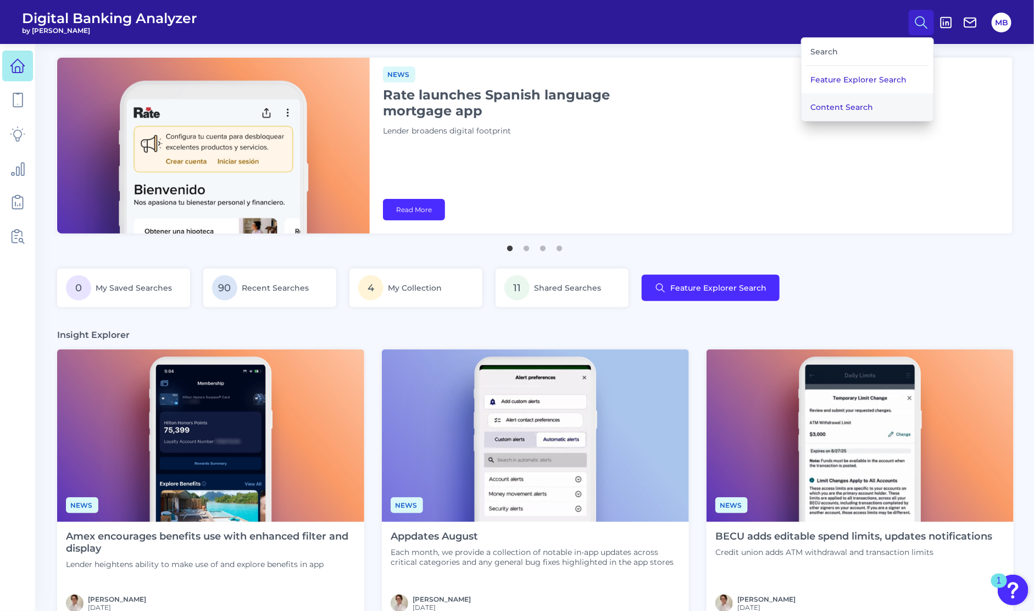
click at [844, 102] on button "Content Search" at bounding box center [868, 106] width 132 height 27
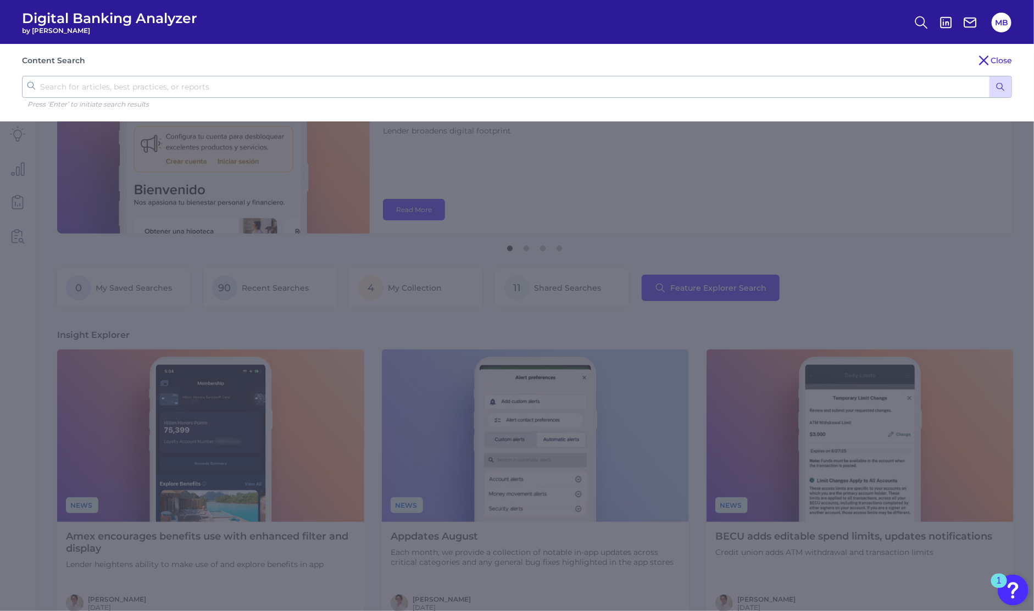
click at [274, 81] on input "text" at bounding box center [517, 87] width 990 height 22
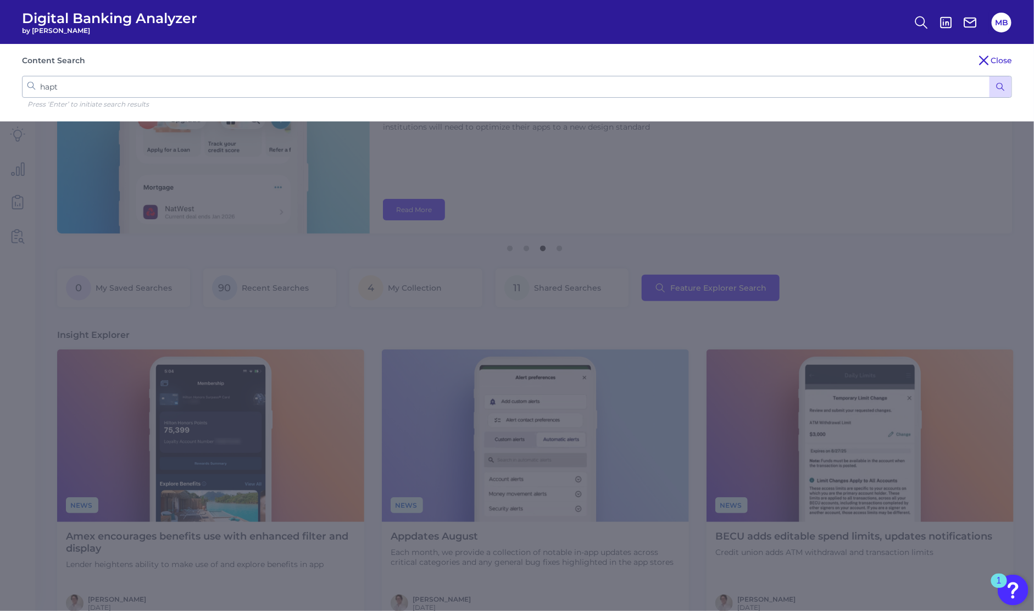
click at [80, 83] on input "hapt" at bounding box center [517, 87] width 990 height 22
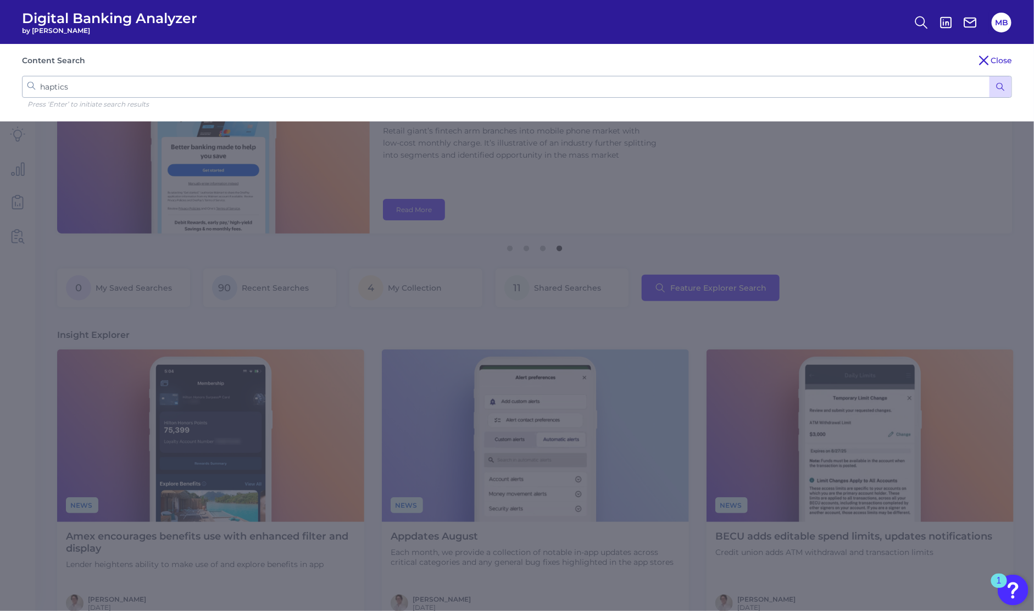
type input "haptics"
click at [990, 76] on button "submit" at bounding box center [1001, 86] width 22 height 21
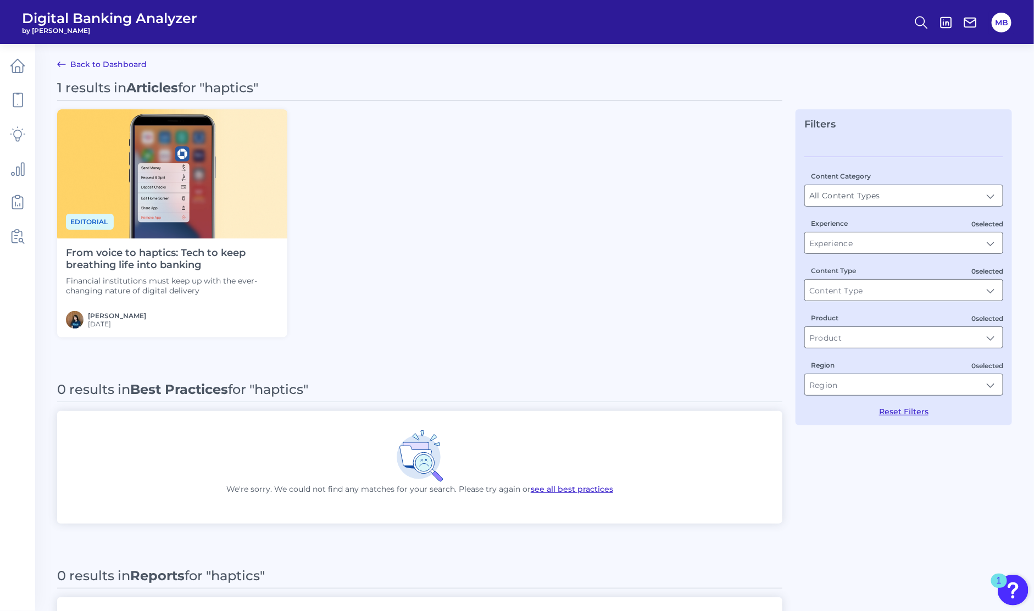
click at [172, 265] on h4 "From voice to haptics: Tech to keep breathing life into banking" at bounding box center [172, 259] width 213 height 24
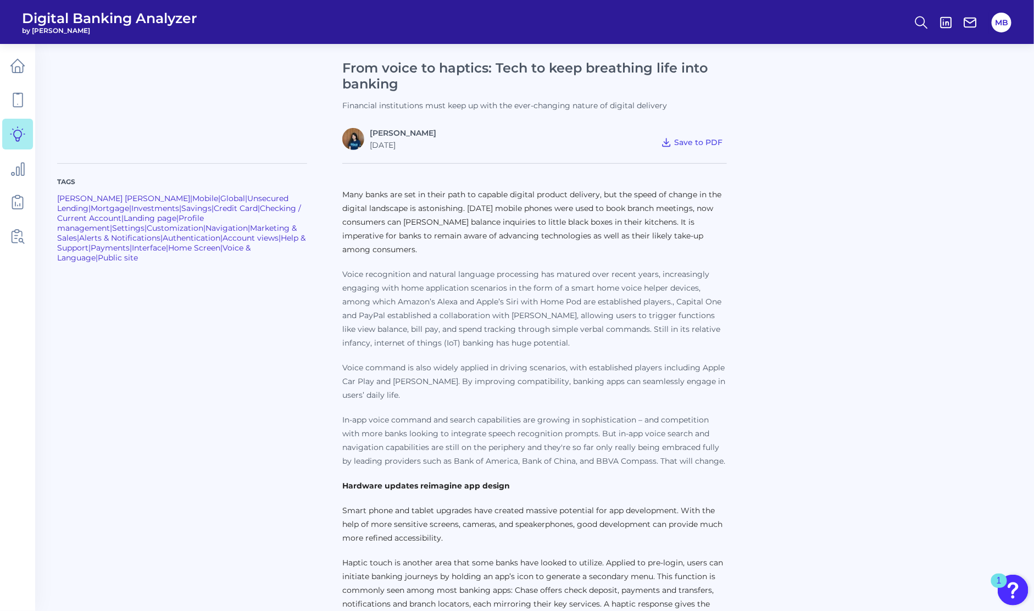
scroll to position [163, 0]
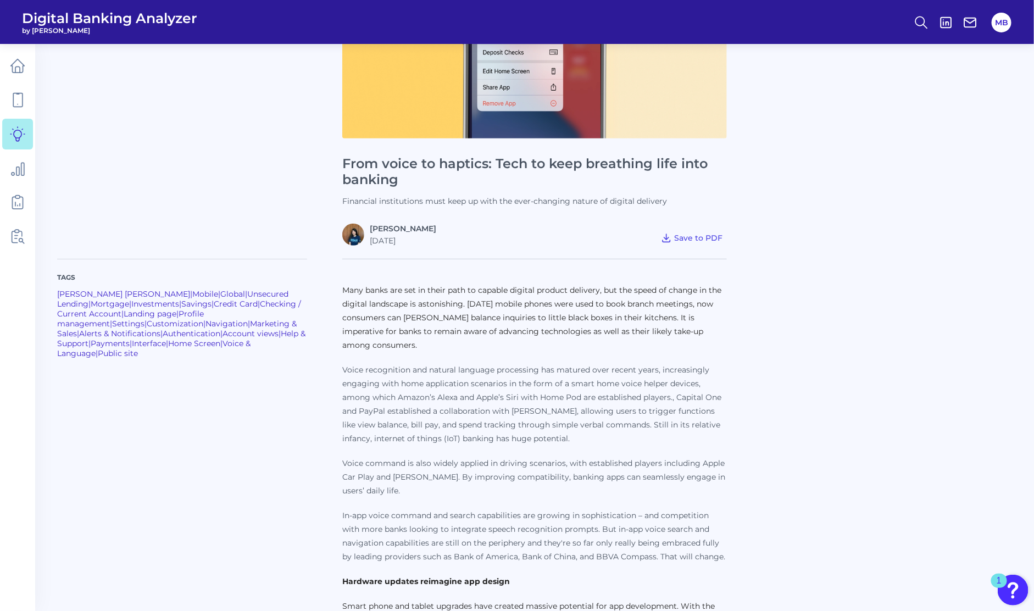
click at [973, 214] on div "Editorial From voice to haptics: Tech to keep breathing life into banking Finan…" at bounding box center [534, 84] width 955 height 324
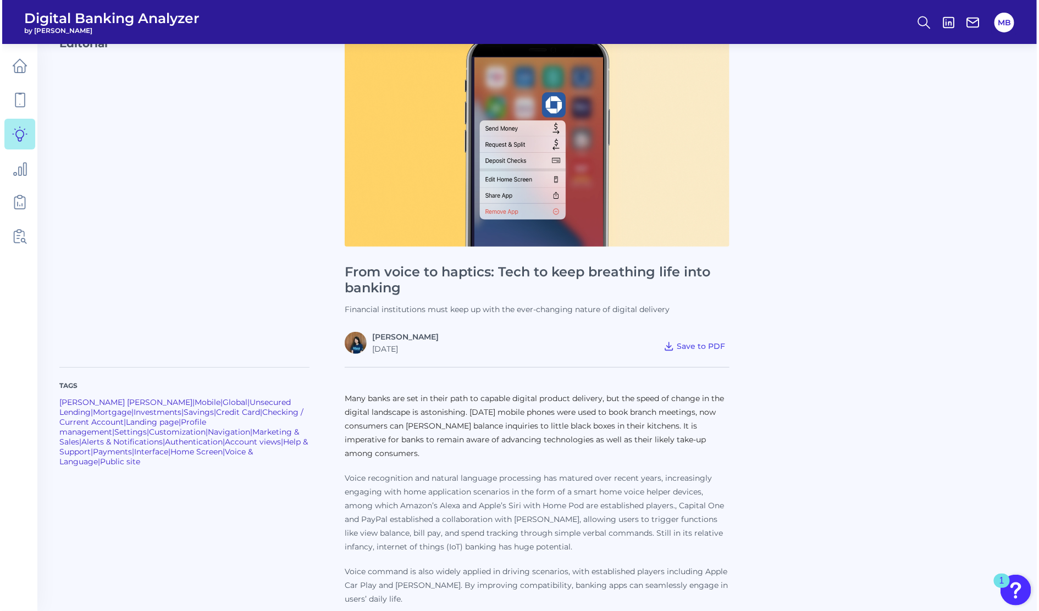
scroll to position [0, 0]
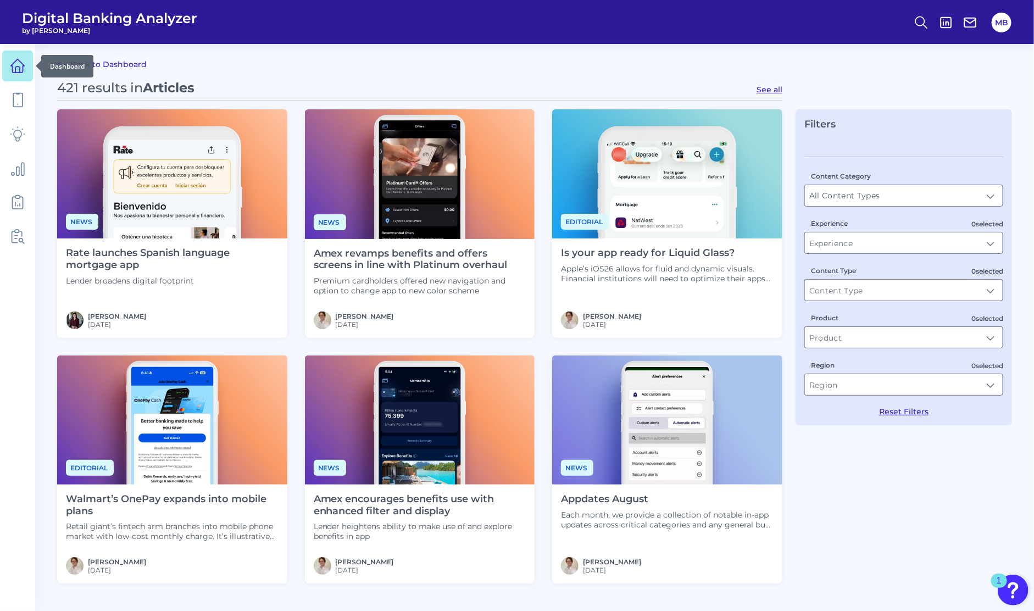
click at [14, 69] on icon at bounding box center [17, 65] width 15 height 15
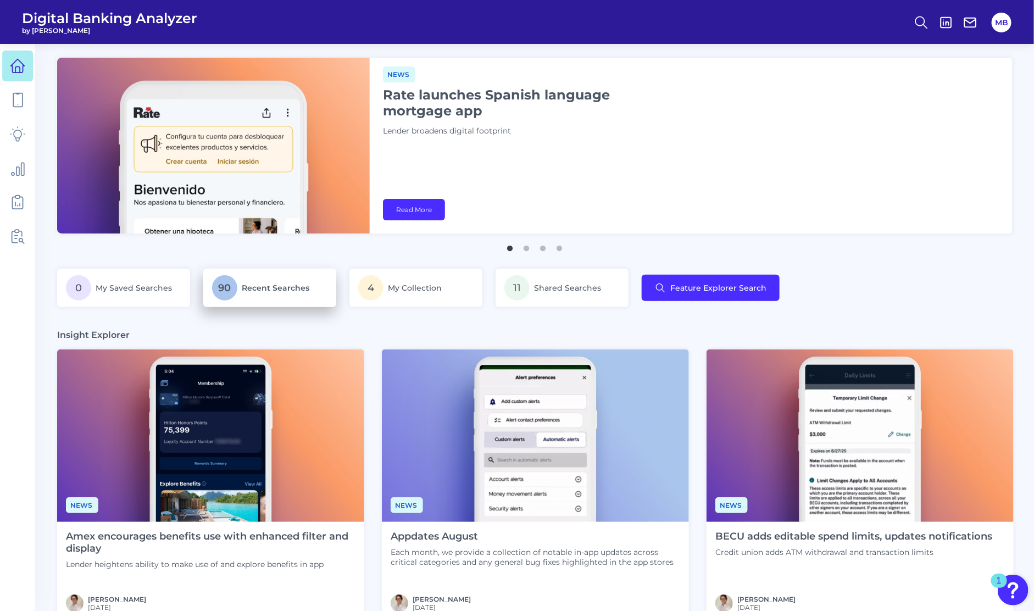
click at [261, 292] on span "Recent Searches" at bounding box center [276, 288] width 68 height 10
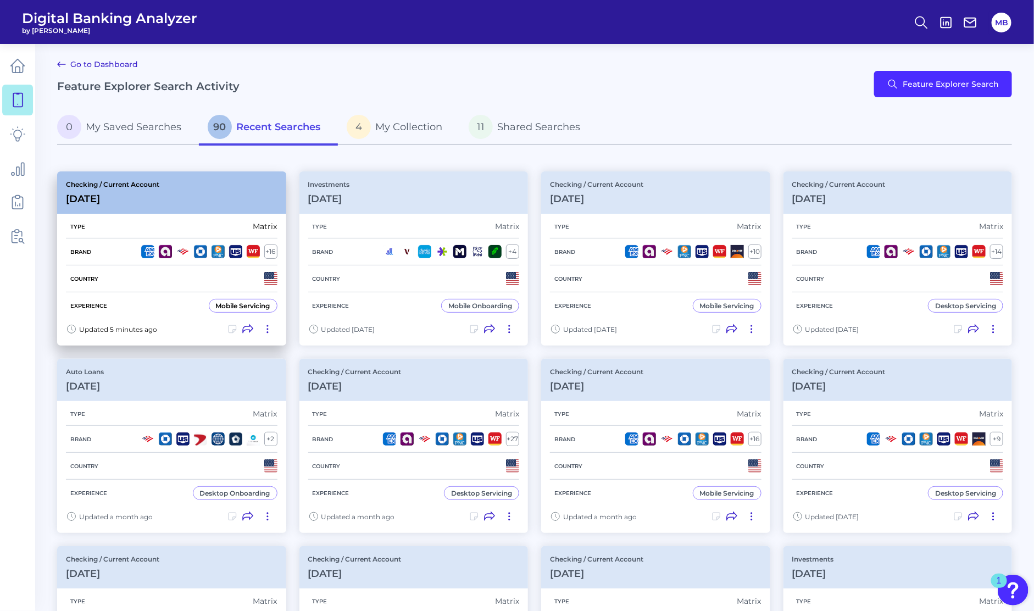
click at [112, 251] on div "Brand + 16" at bounding box center [172, 252] width 212 height 27
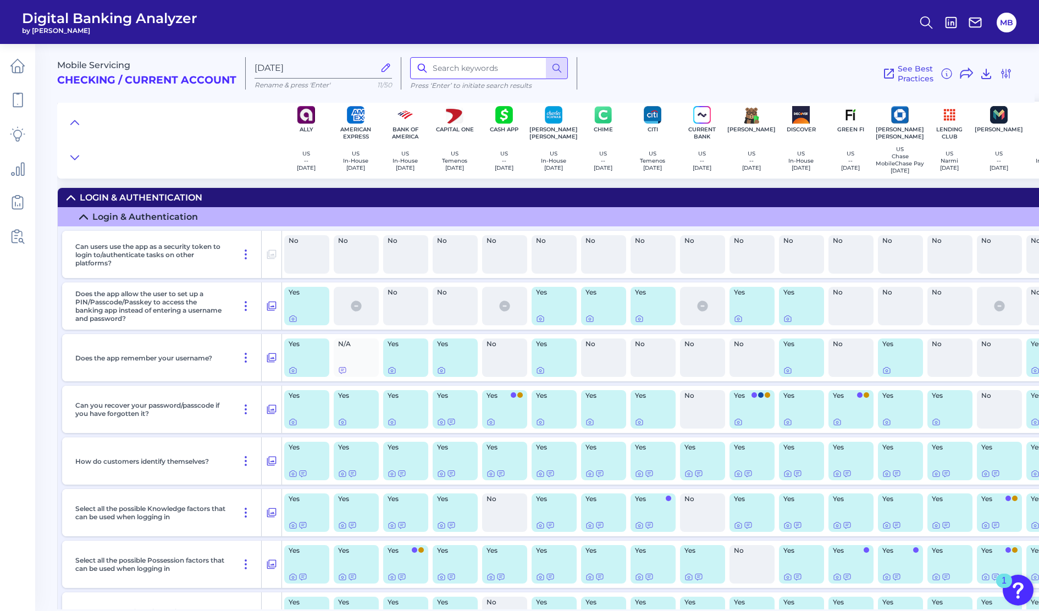
click at [455, 75] on input at bounding box center [489, 68] width 158 height 22
type input "haptic"
click at [556, 68] on icon at bounding box center [556, 68] width 11 height 11
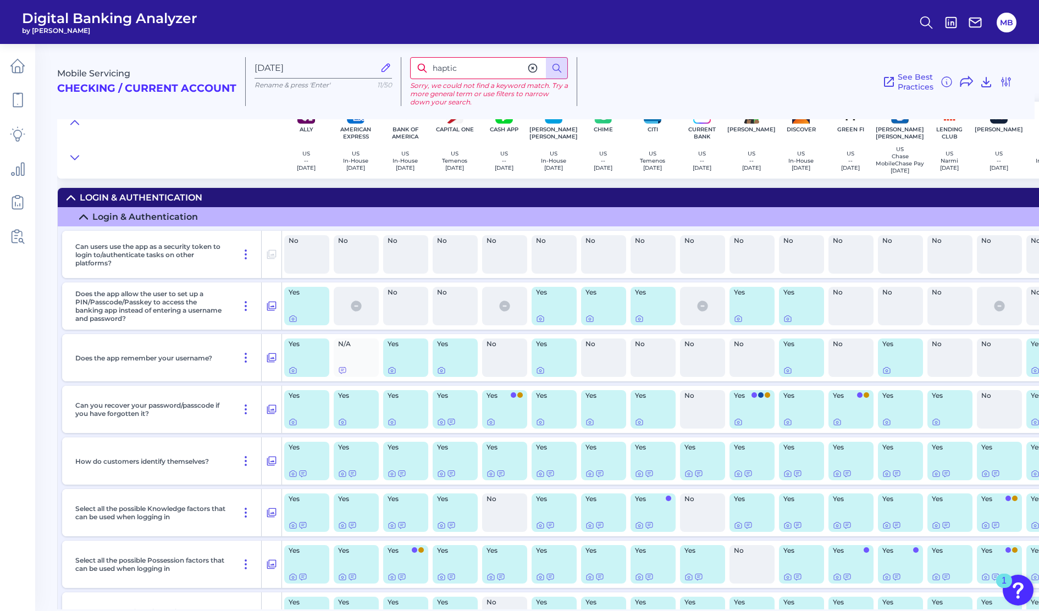
drag, startPoint x: 480, startPoint y: 66, endPoint x: 401, endPoint y: 66, distance: 78.6
click at [402, 66] on div "haptic Sorry, we could not find a keyword match. Try a more general term or use…" at bounding box center [489, 81] width 176 height 49
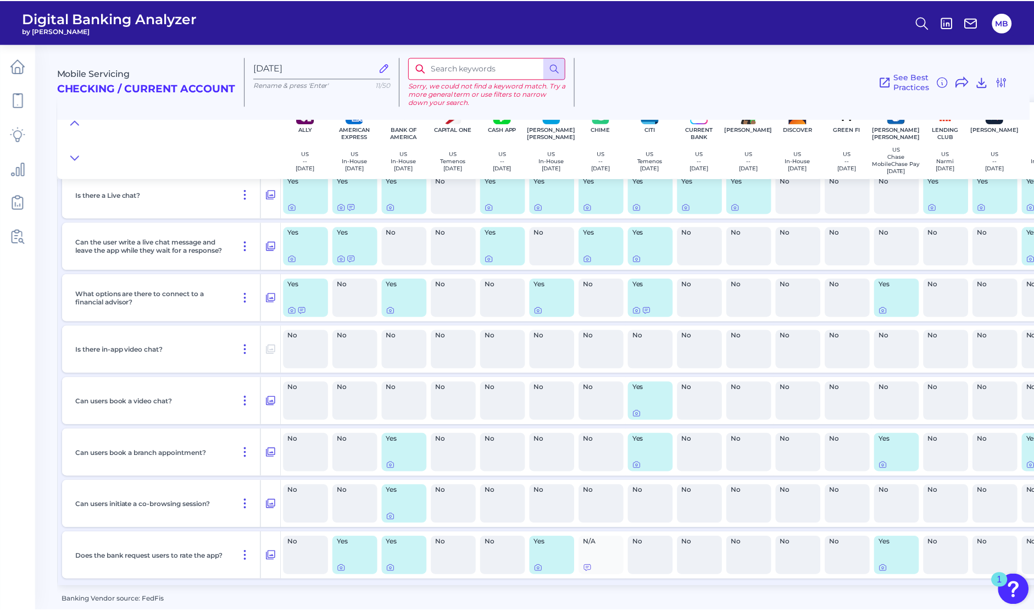
scroll to position [1872, 0]
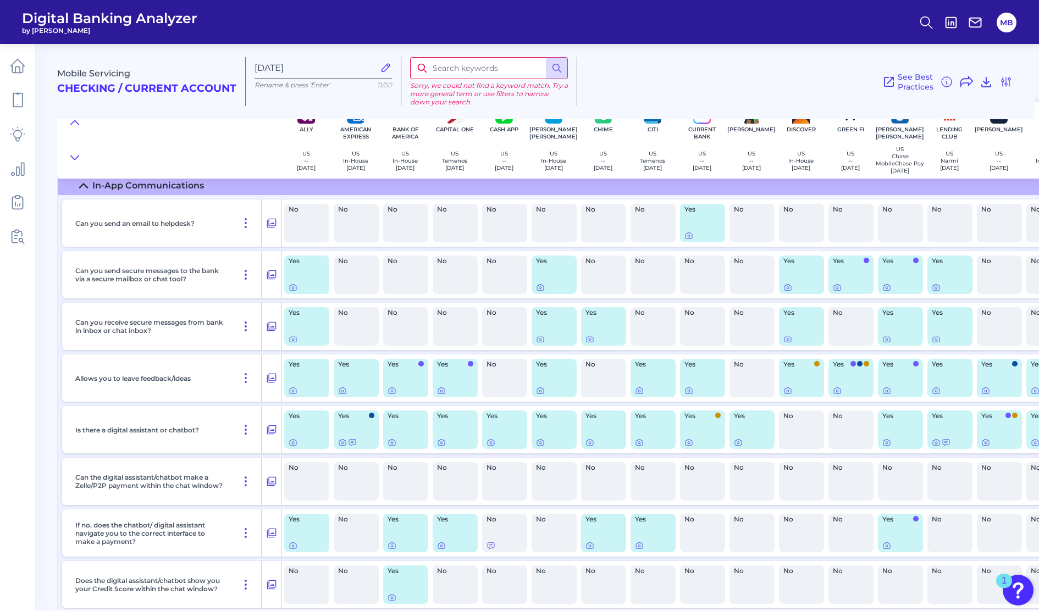
click at [751, 53] on div "Mobile Servicing Checking / Current Account [DATE] Rename & press 'Enter' 11/50…" at bounding box center [545, 77] width 977 height 84
click at [14, 99] on icon at bounding box center [17, 100] width 9 height 14
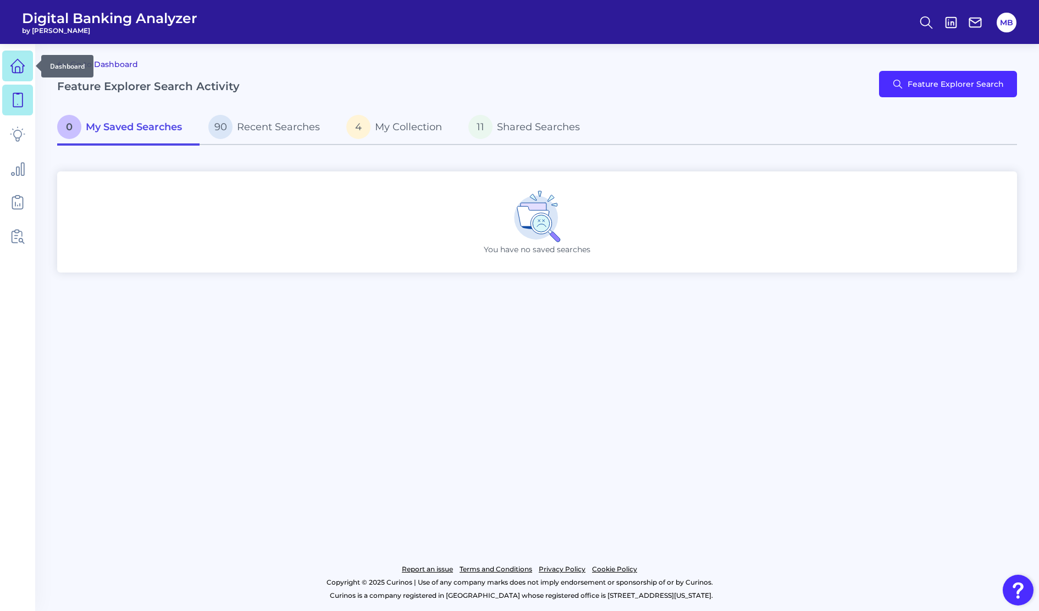
click at [15, 62] on icon at bounding box center [17, 65] width 15 height 15
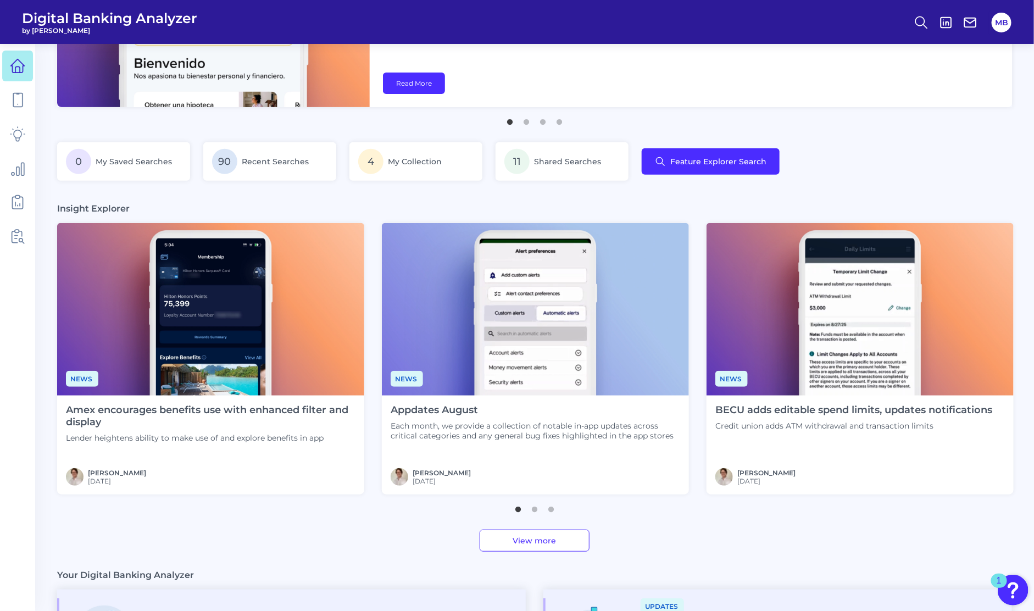
scroll to position [137, 0]
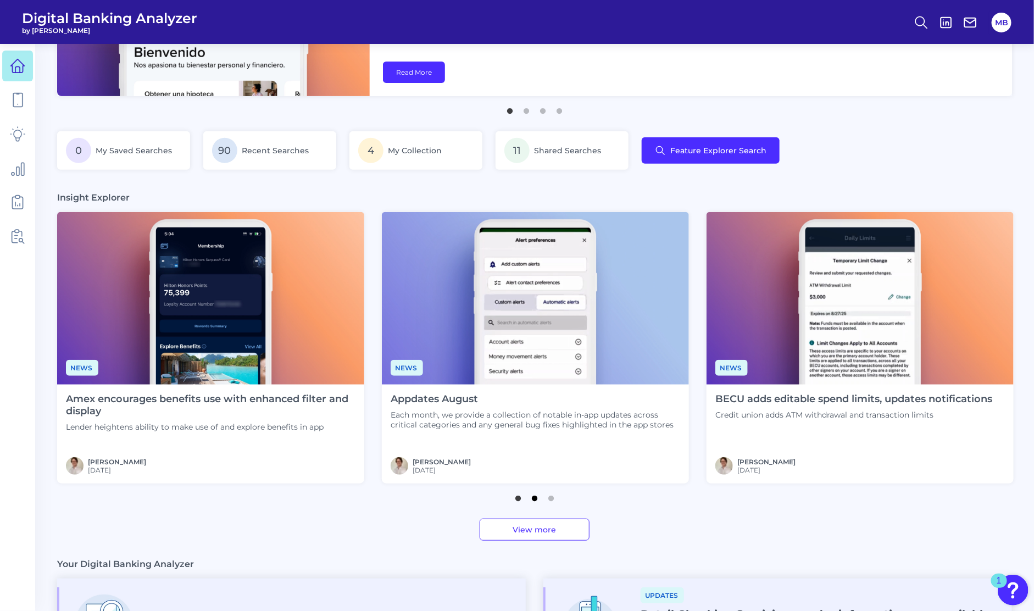
click at [534, 496] on button "2" at bounding box center [534, 495] width 11 height 11
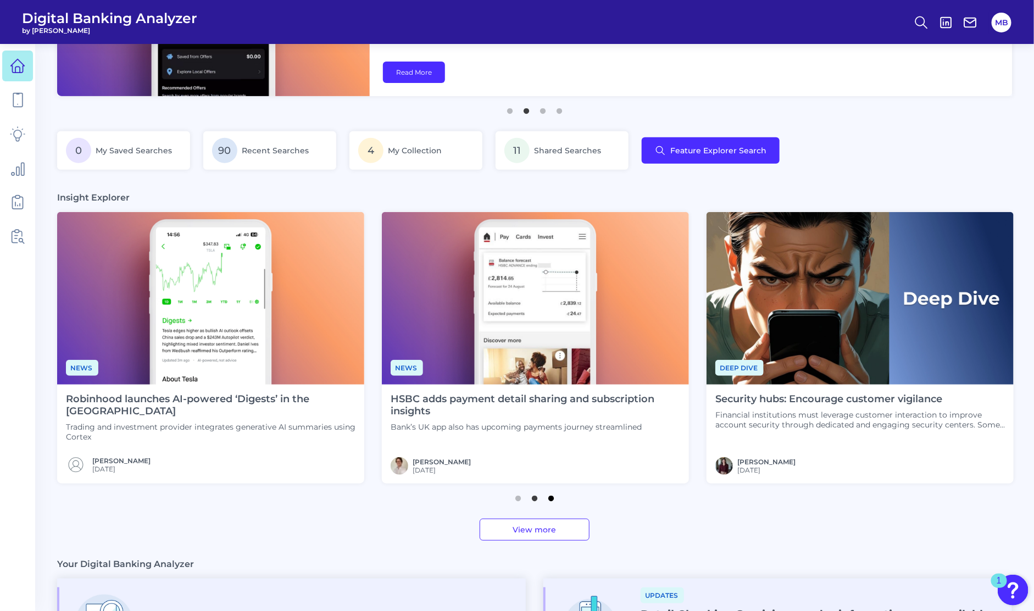
click at [556, 496] on button "3" at bounding box center [551, 495] width 11 height 11
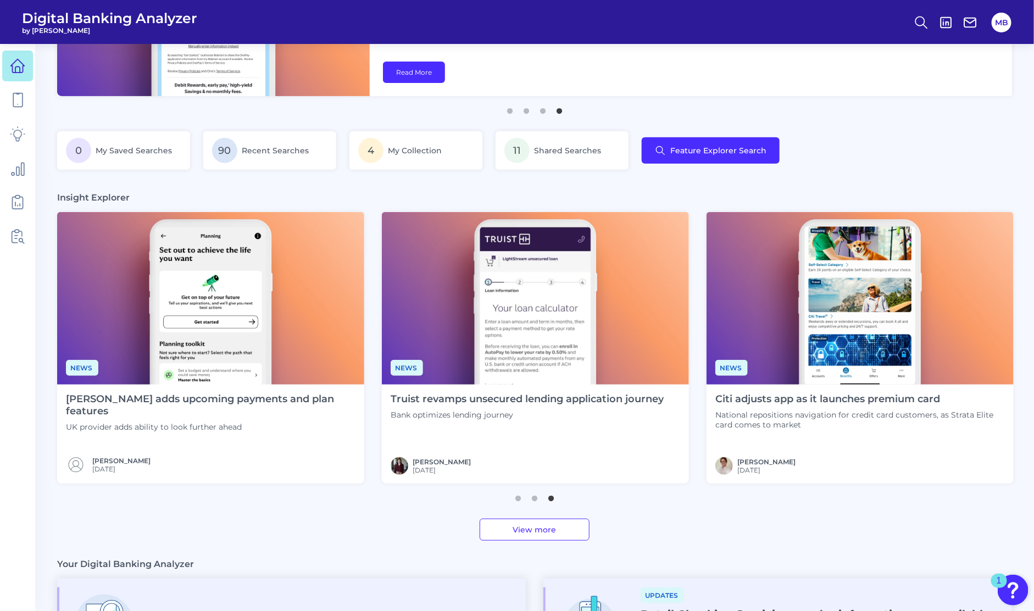
click at [755, 496] on section "Insight Explorer News Amex encourages benefits use with enhanced filter and dis…" at bounding box center [534, 366] width 955 height 349
click at [268, 496] on main "Editorial Walmart’s OnePay expands into mobile plans Retail giant’s fintech arm…" at bounding box center [517, 384] width 1034 height 1043
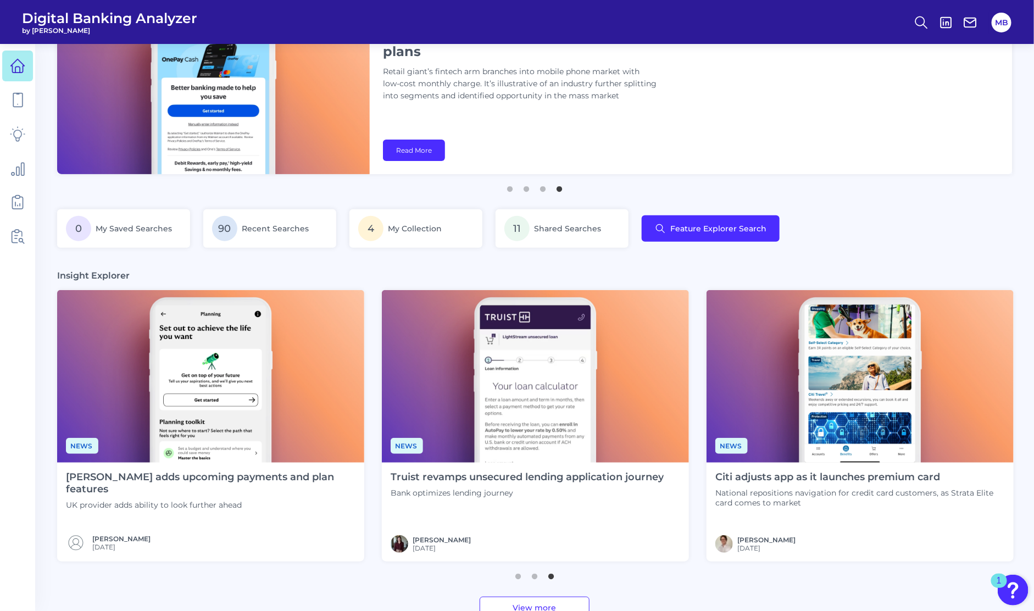
scroll to position [0, 0]
